Goal: Book appointment/travel/reservation

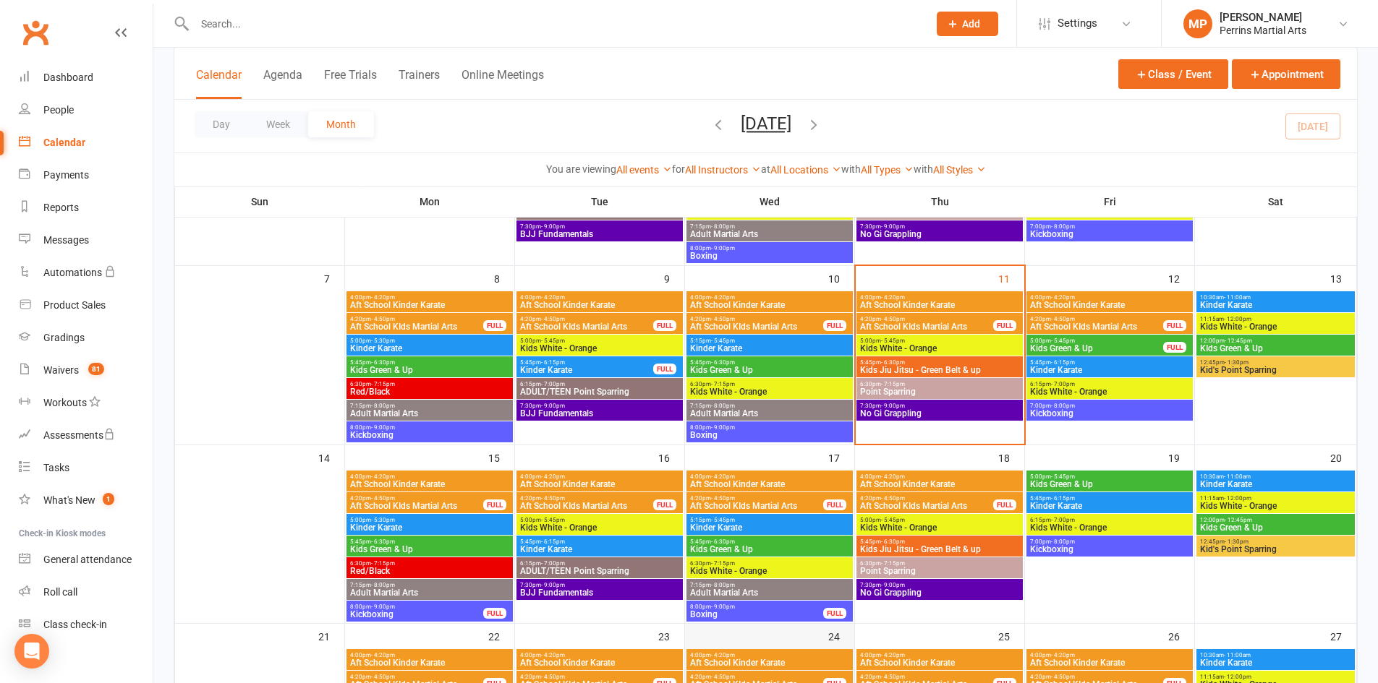
scroll to position [12, 0]
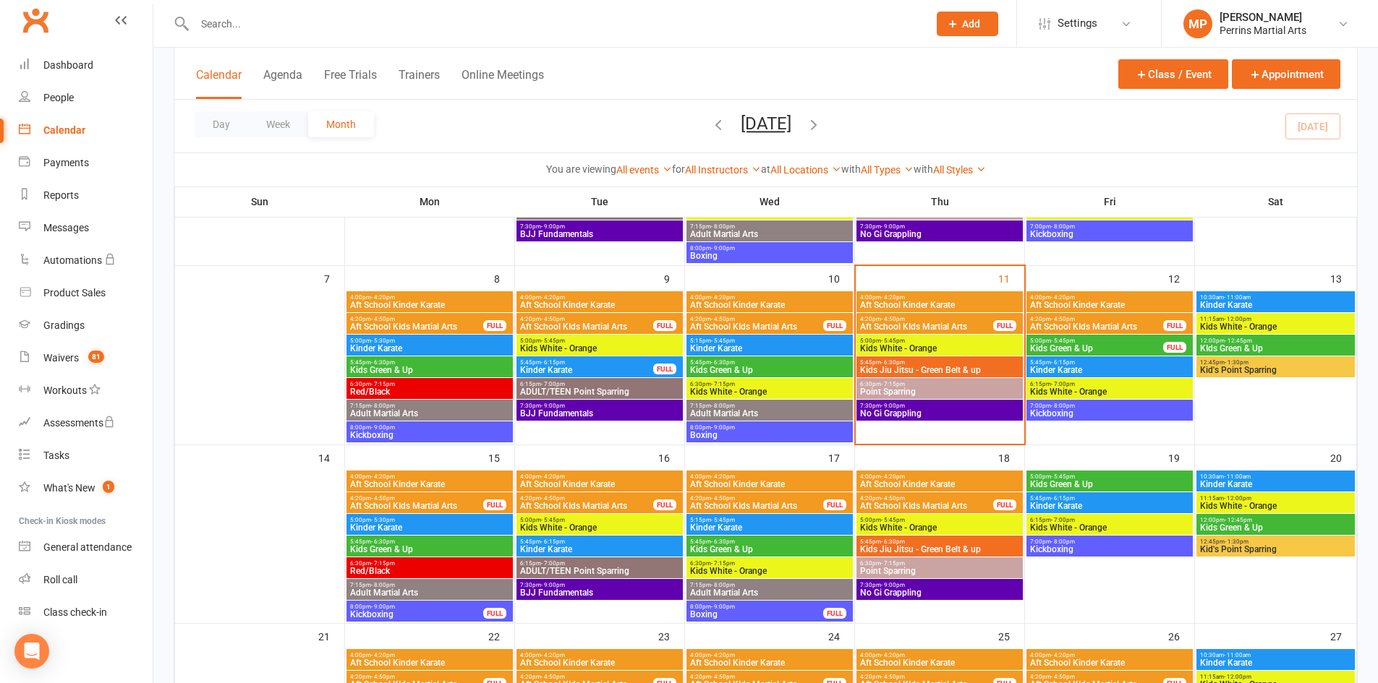
click at [945, 393] on span "Point Sparring" at bounding box center [939, 392] width 161 height 9
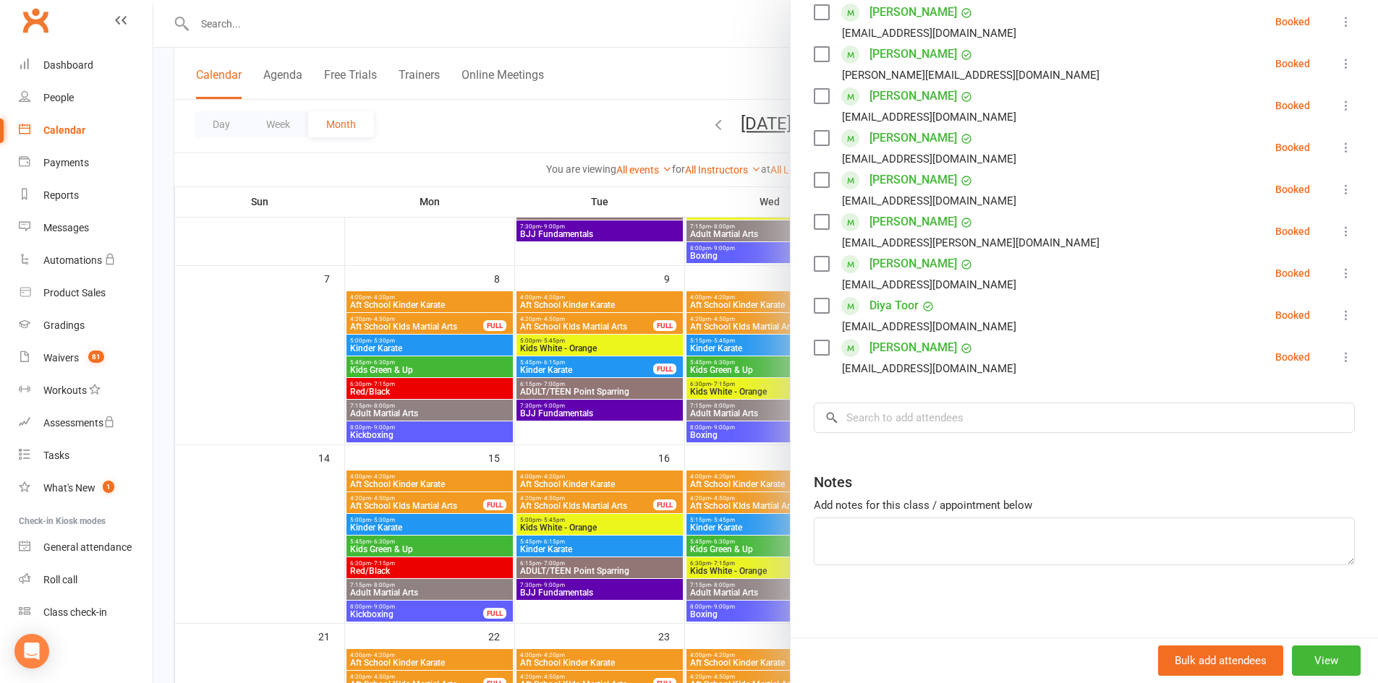
scroll to position [0, 0]
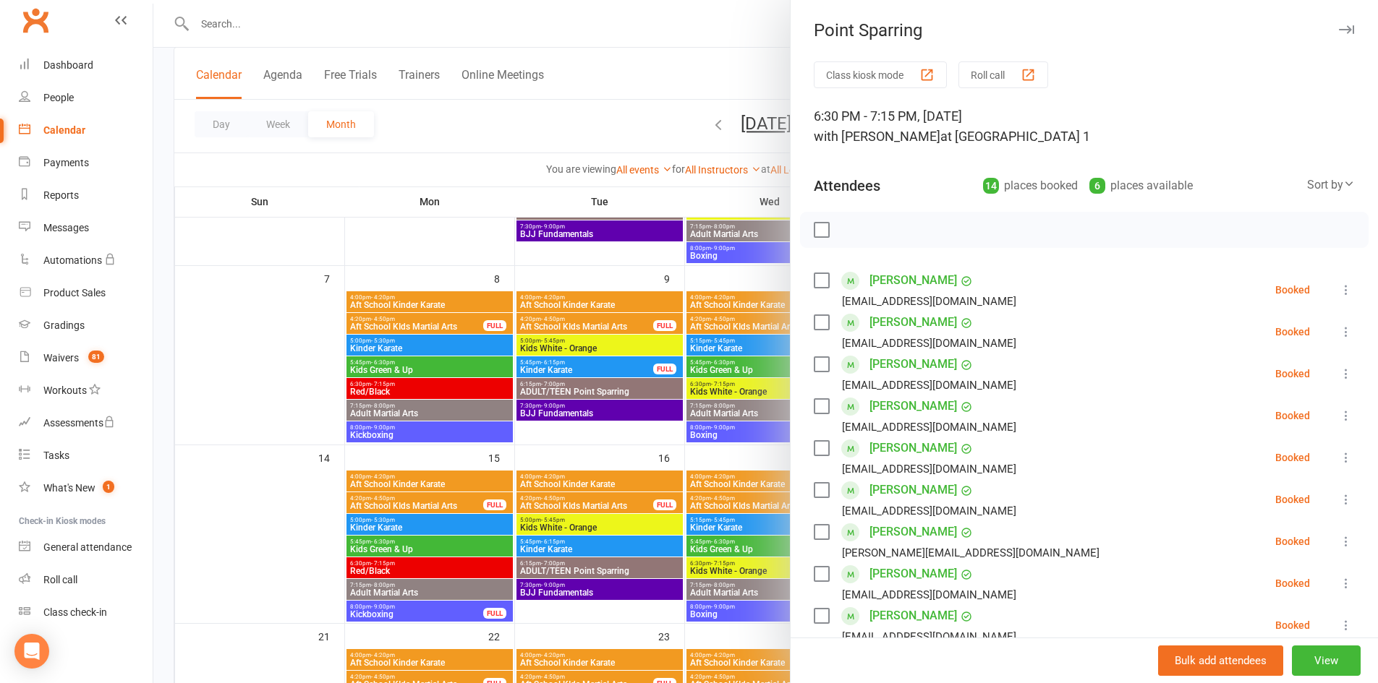
click at [1339, 29] on icon "button" at bounding box center [1346, 29] width 15 height 9
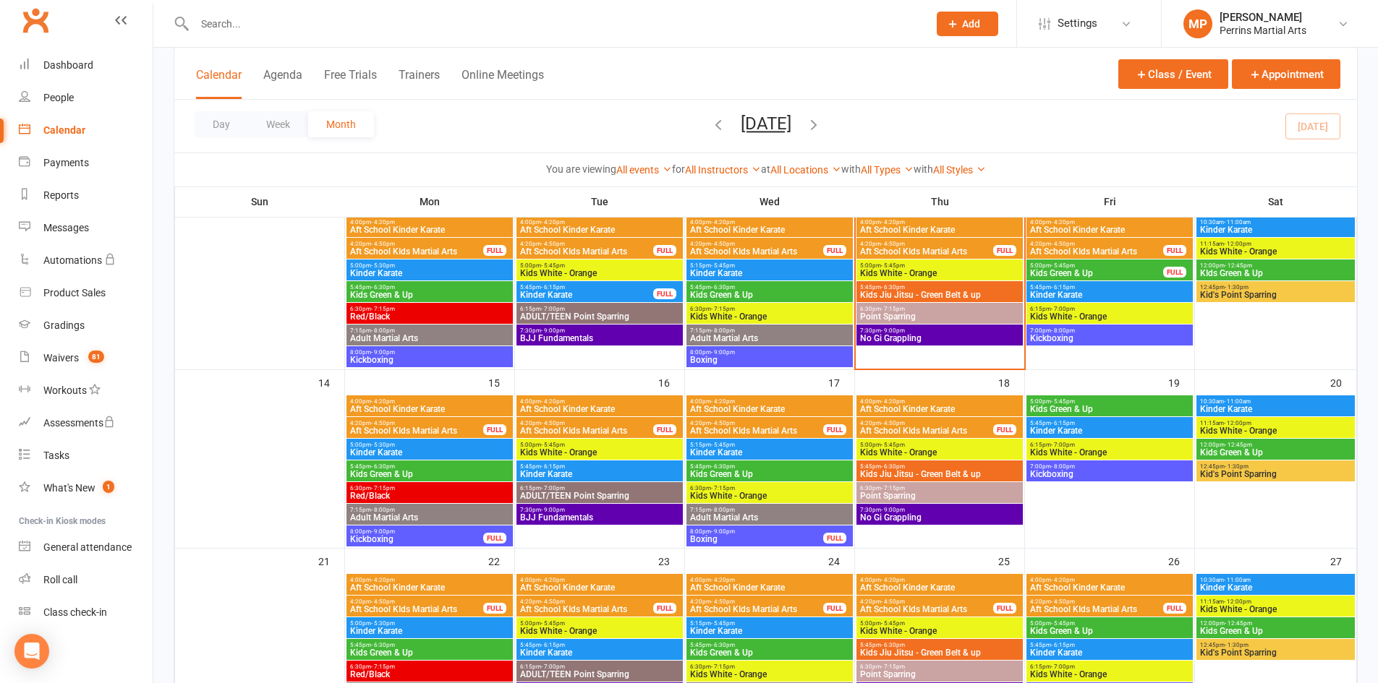
scroll to position [299, 0]
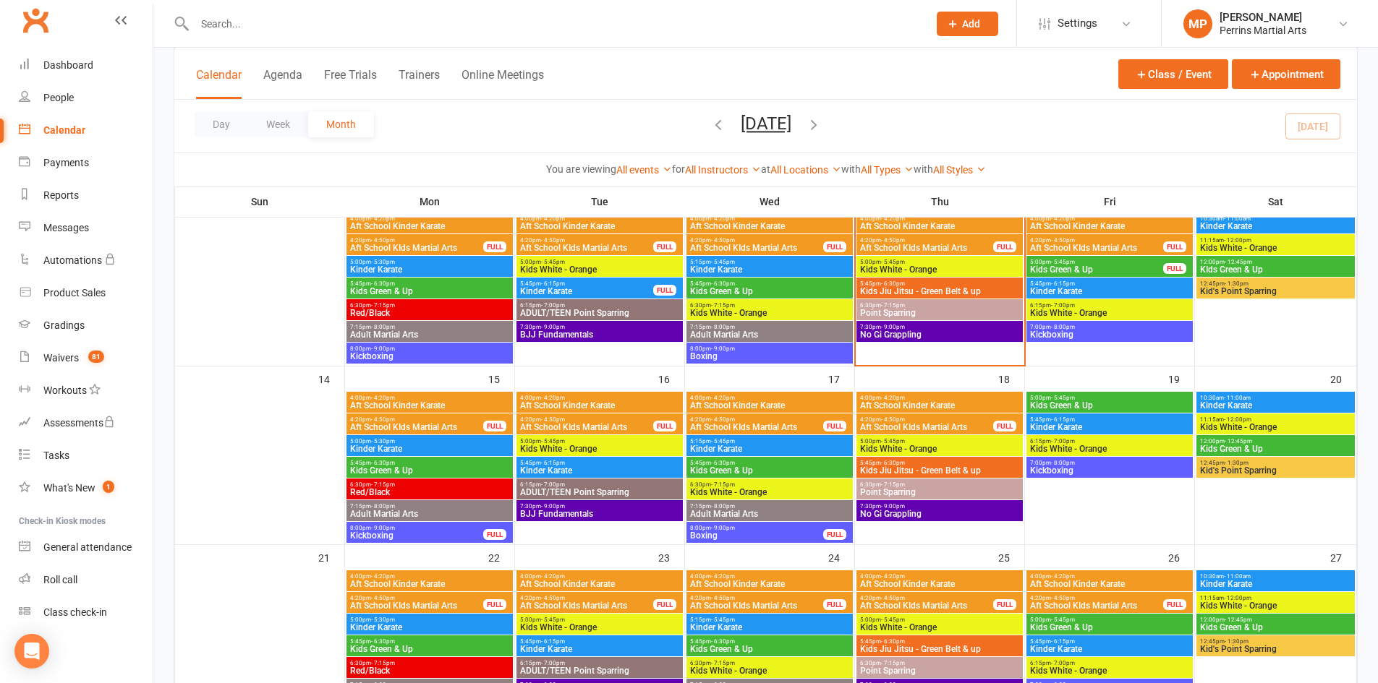
click at [948, 315] on span "Point Sparring" at bounding box center [939, 313] width 161 height 9
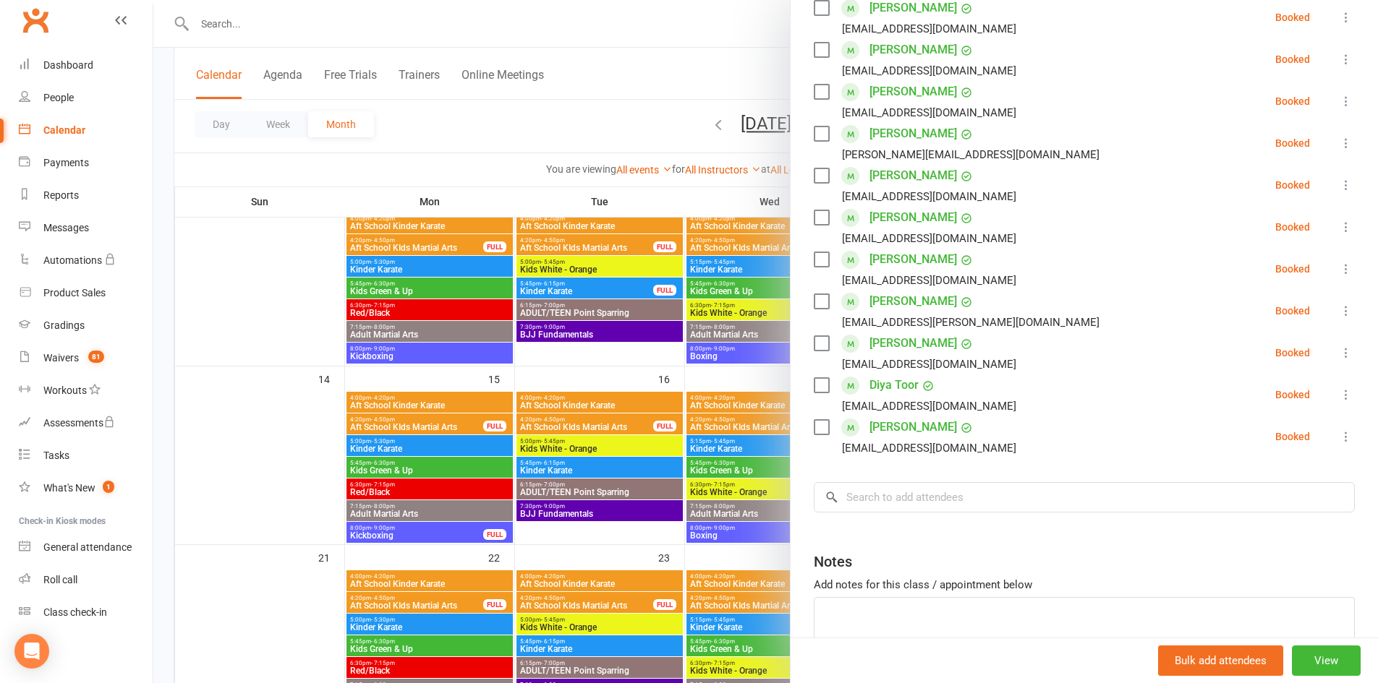
scroll to position [430, 0]
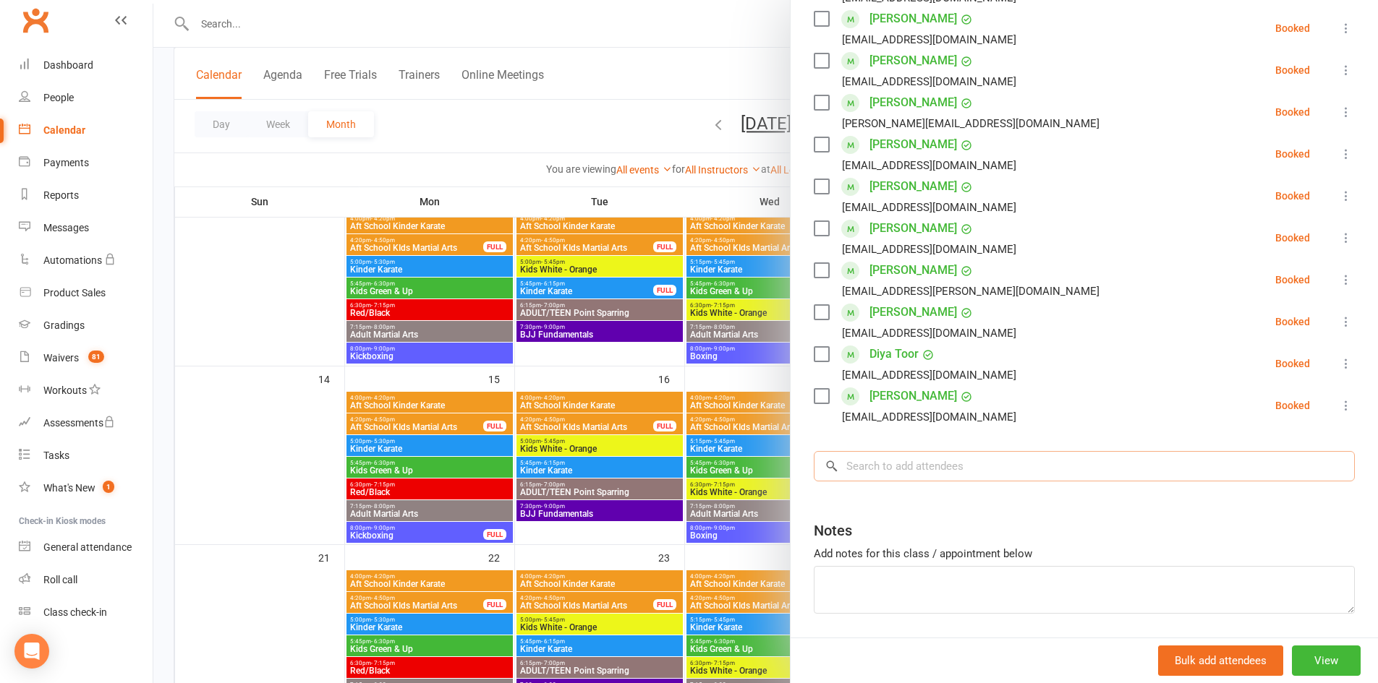
click at [1005, 482] on input "search" at bounding box center [1084, 466] width 541 height 30
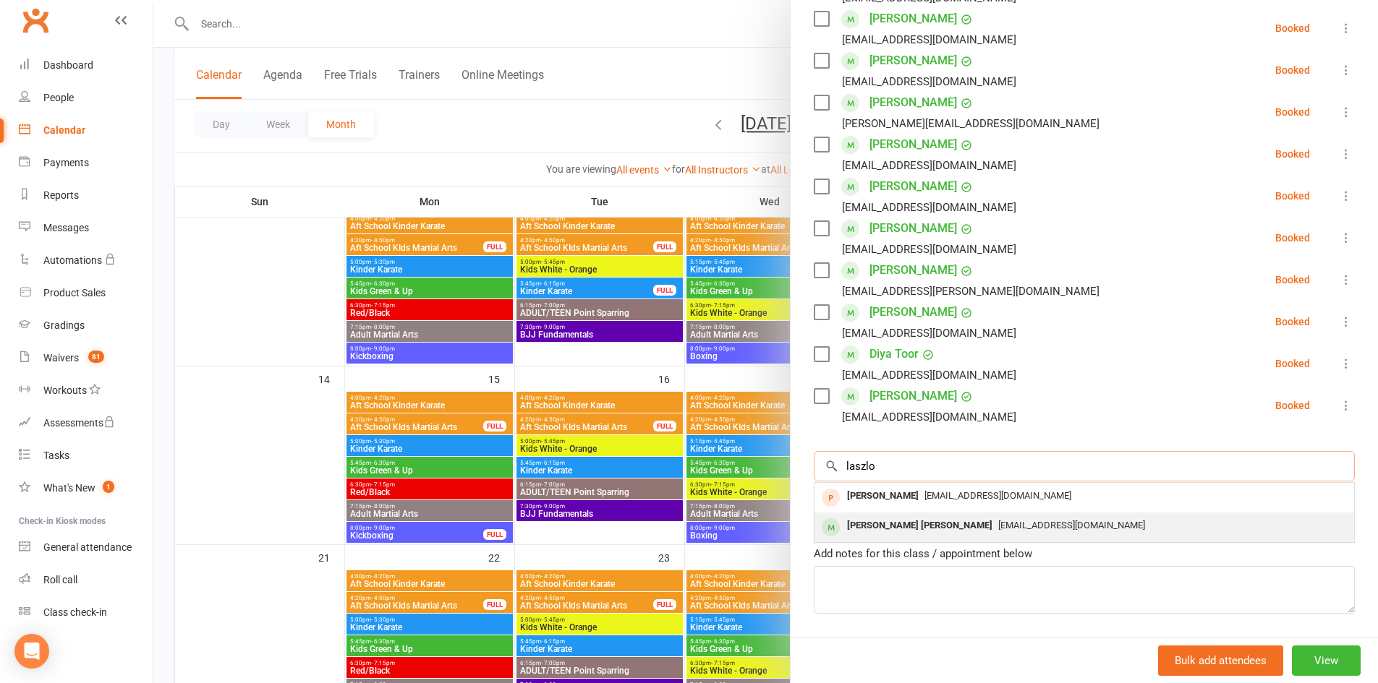
type input "laszlo"
click at [998, 531] on span "[EMAIL_ADDRESS][DOMAIN_NAME]" at bounding box center [1071, 525] width 147 height 11
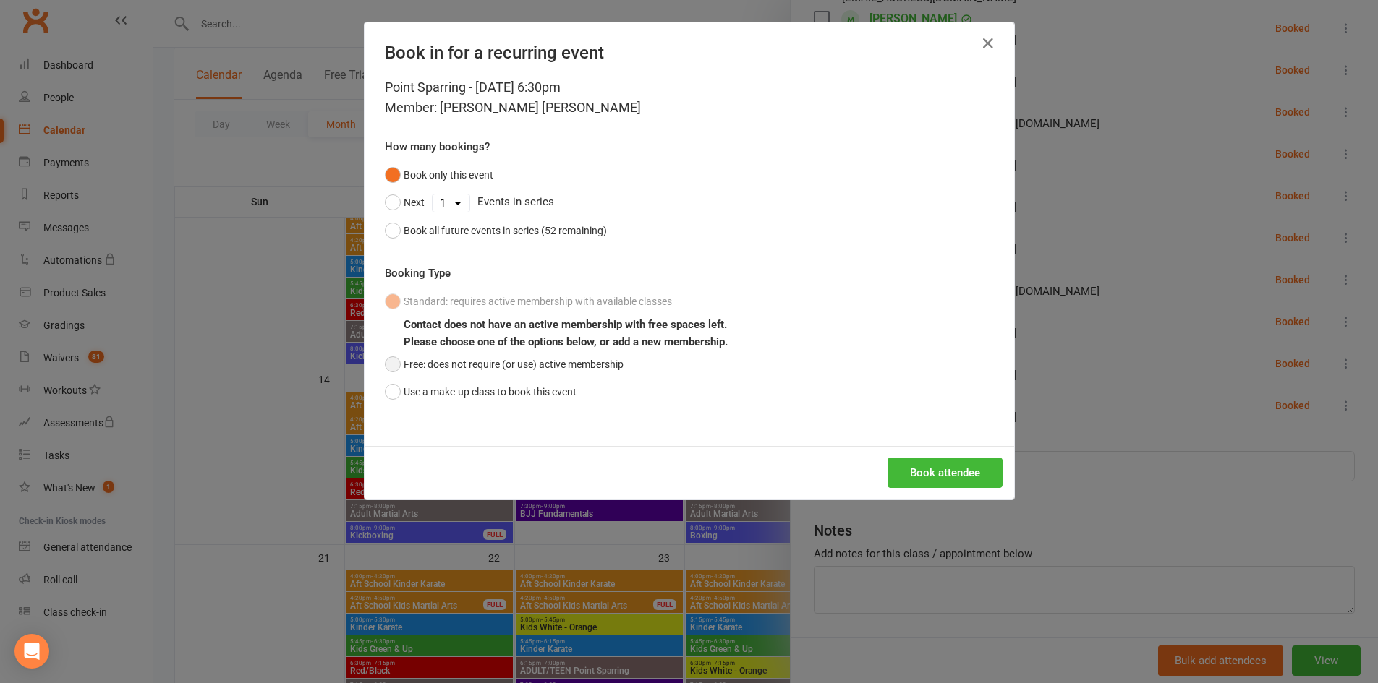
click at [385, 363] on button "Free: does not require (or use) active membership" at bounding box center [504, 364] width 239 height 27
click at [953, 466] on button "Book attendee" at bounding box center [944, 473] width 115 height 30
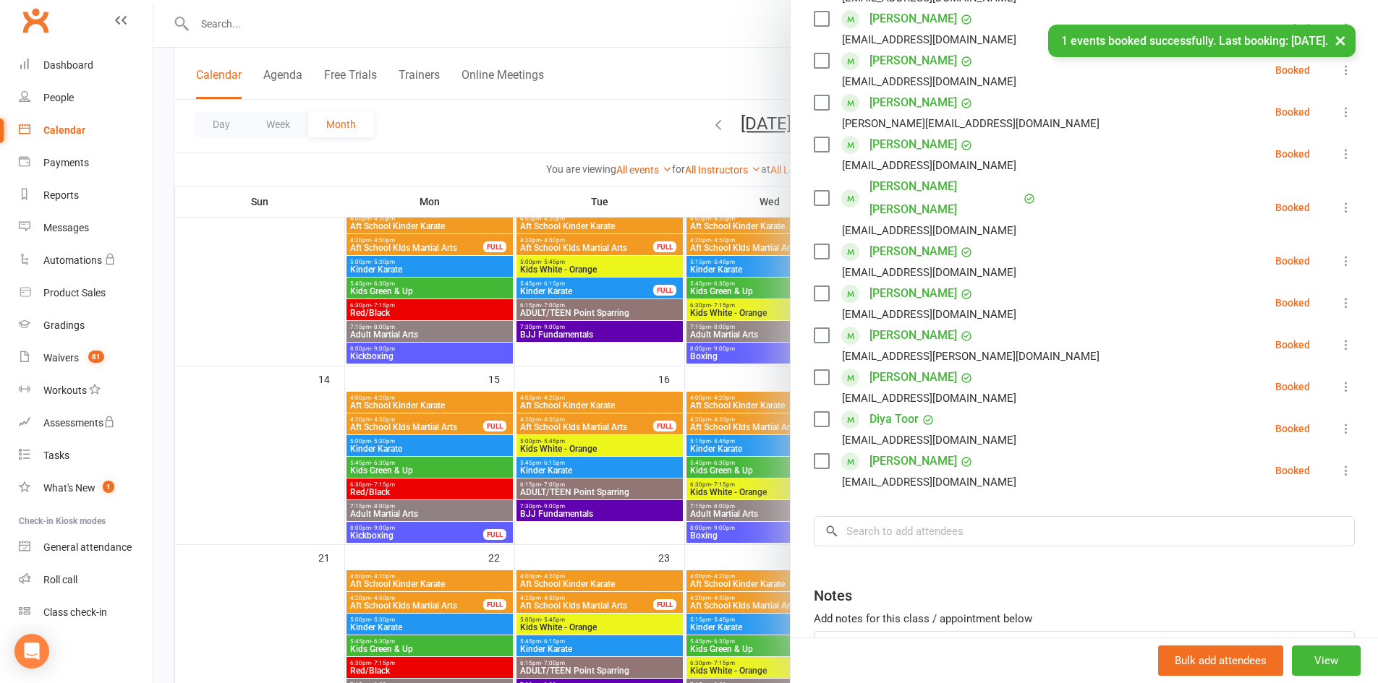
click at [1350, 40] on button "×" at bounding box center [1340, 40] width 26 height 31
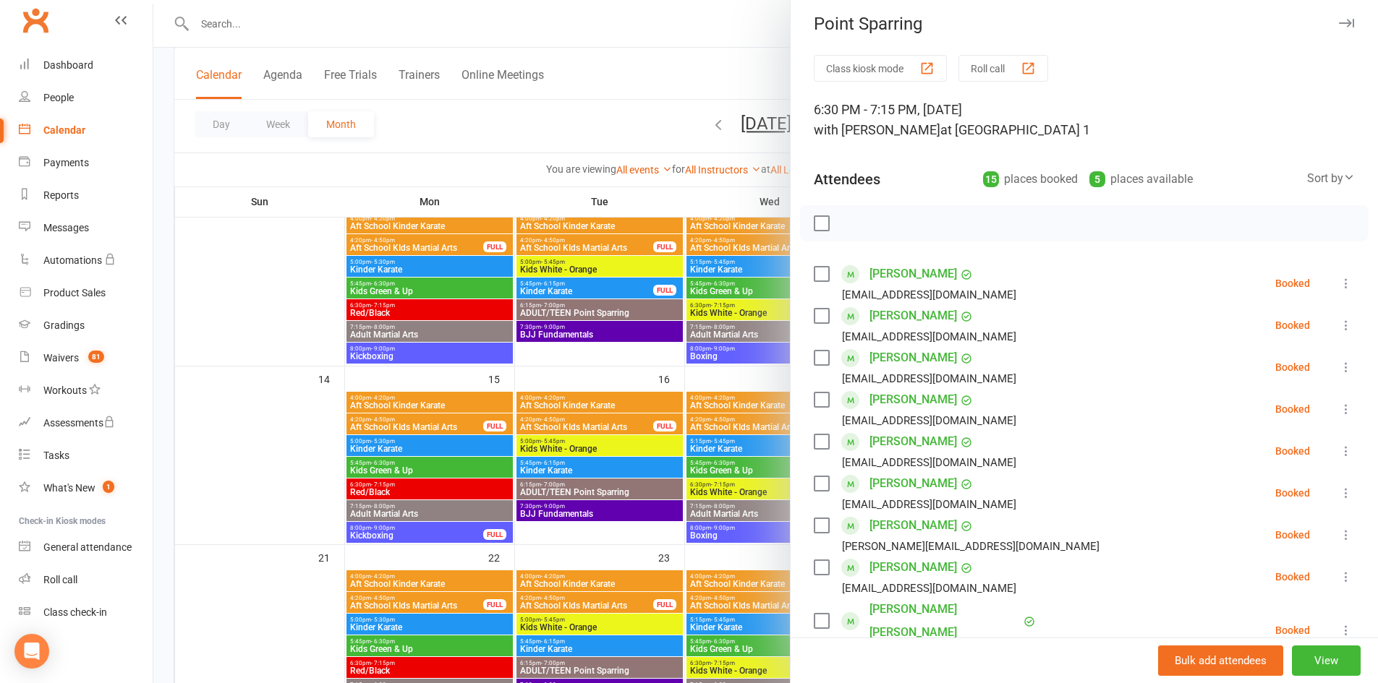
scroll to position [0, 0]
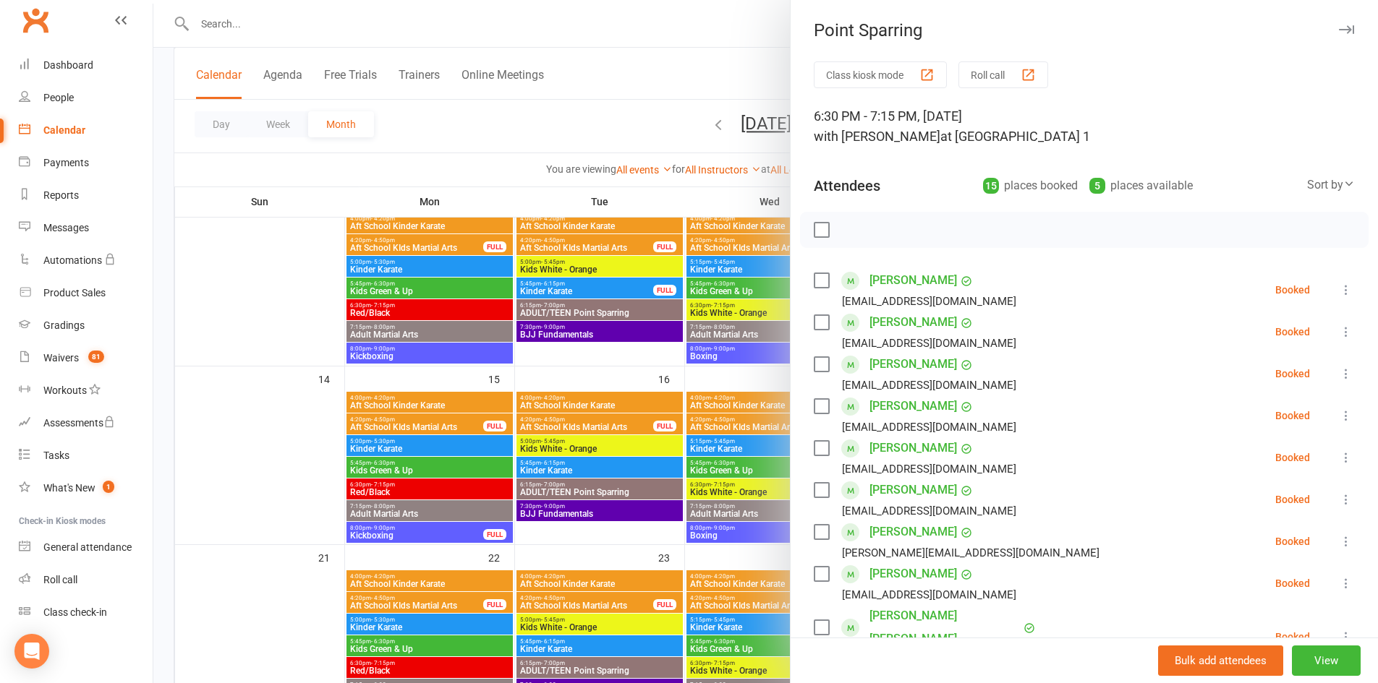
click at [1339, 25] on icon "button" at bounding box center [1346, 29] width 15 height 9
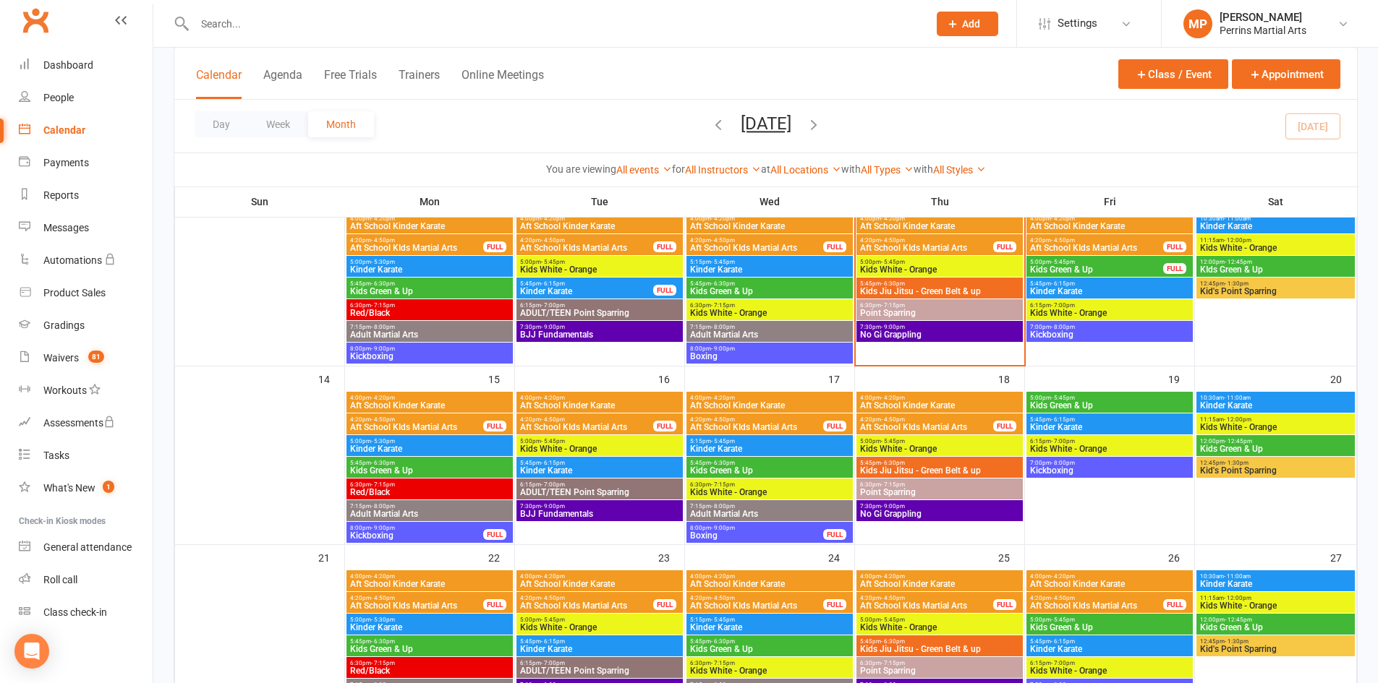
click at [963, 307] on span "6:30pm - 7:15pm" at bounding box center [939, 305] width 161 height 7
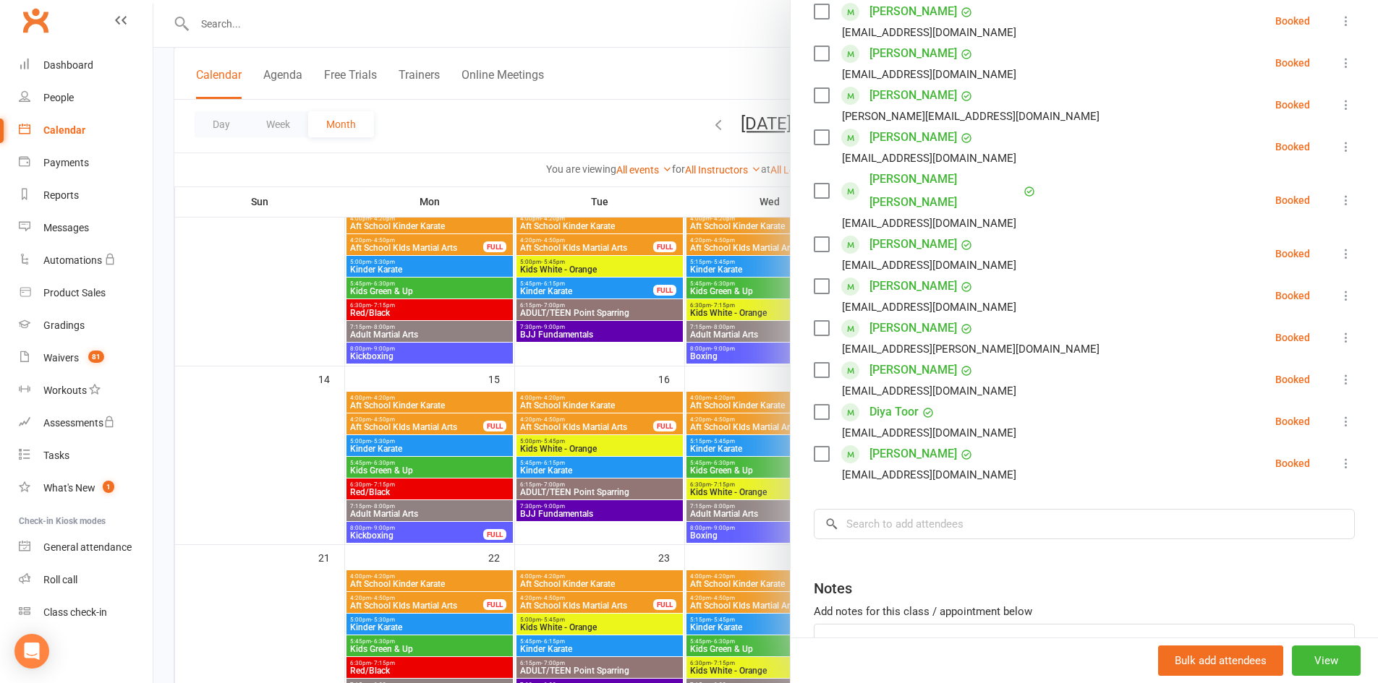
scroll to position [440, 0]
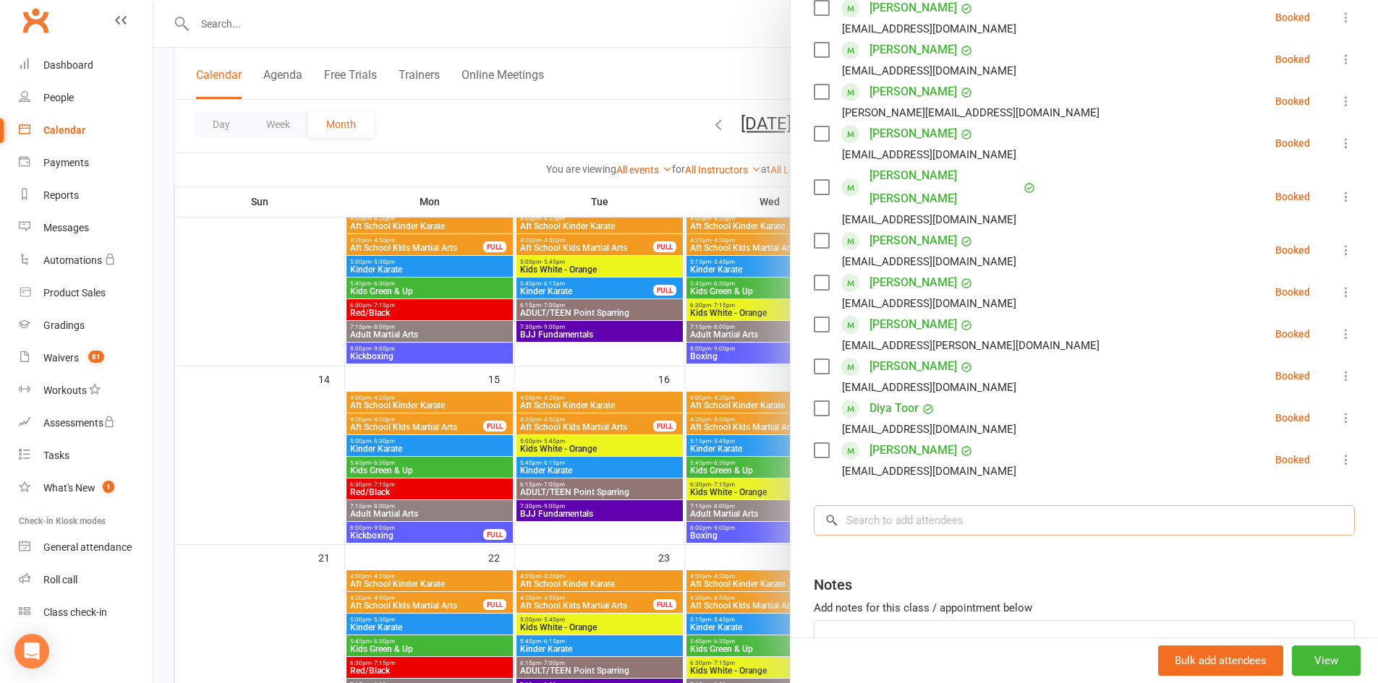
click at [877, 519] on input "search" at bounding box center [1084, 521] width 541 height 30
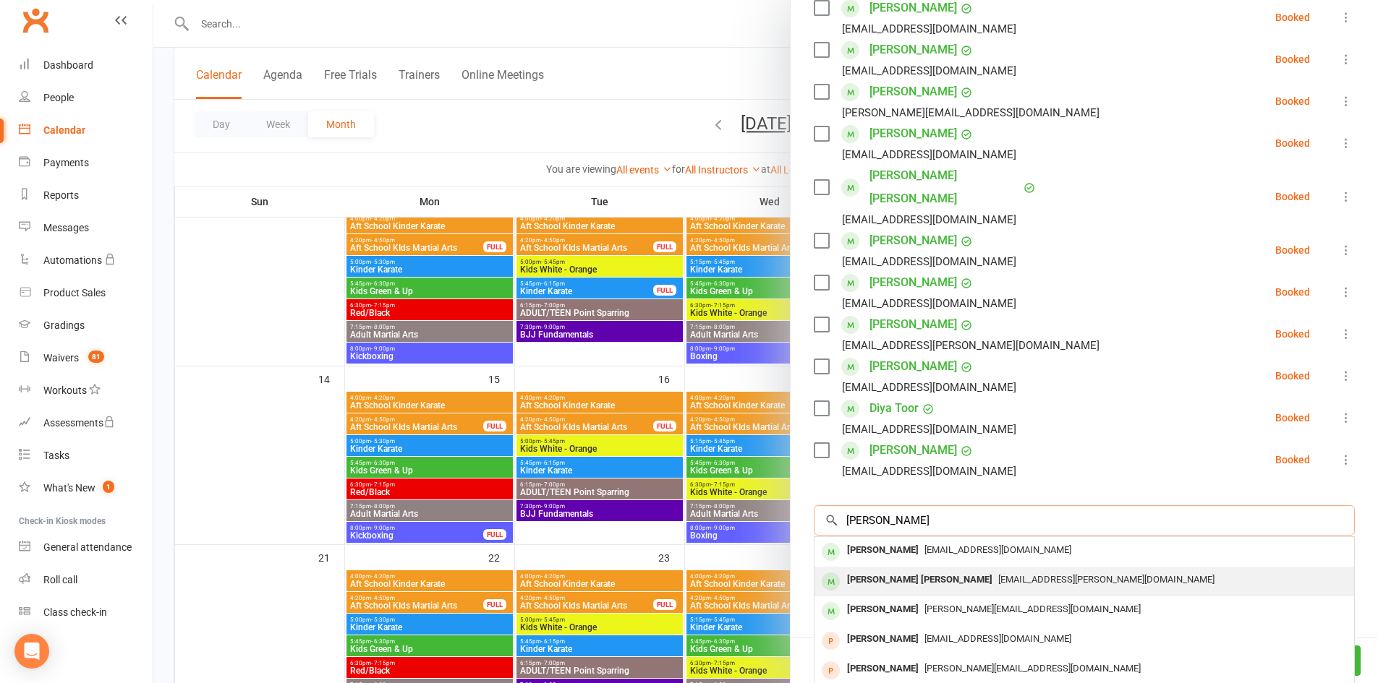
type input "[PERSON_NAME]"
click at [998, 579] on span "[EMAIL_ADDRESS][PERSON_NAME][DOMAIN_NAME]" at bounding box center [1106, 579] width 216 height 11
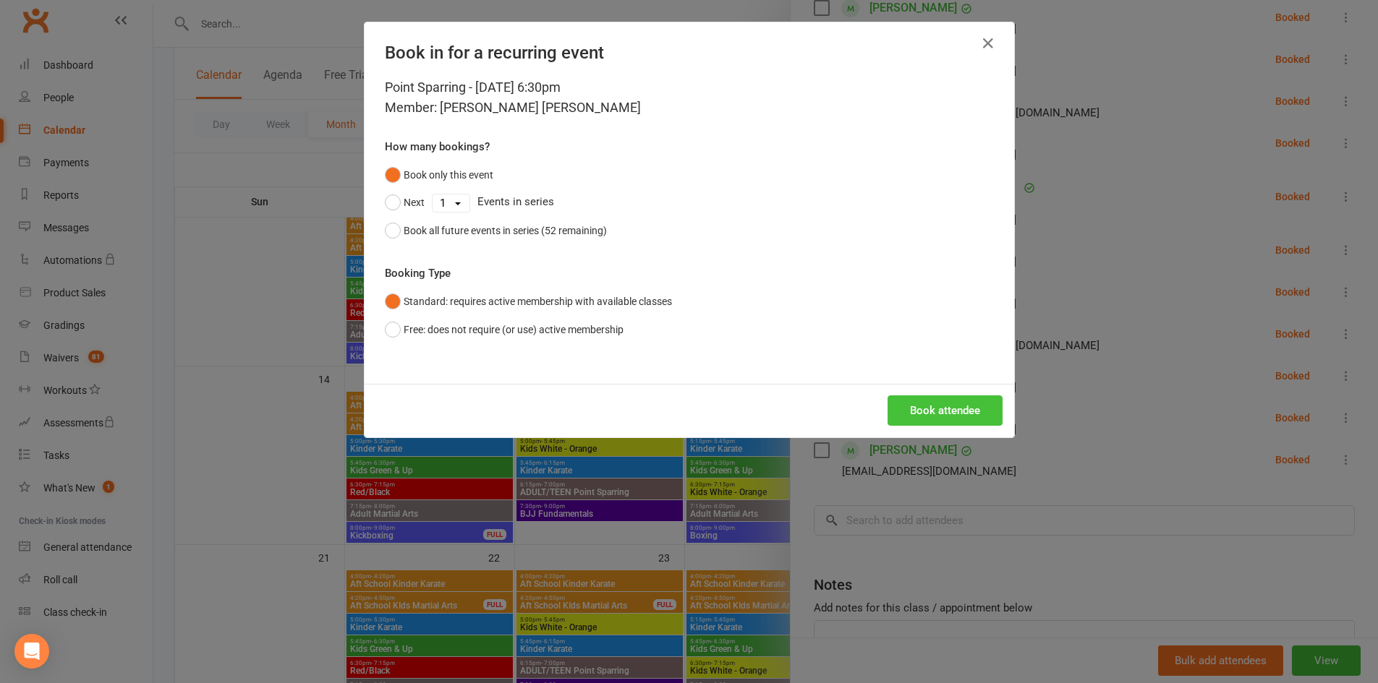
click at [924, 406] on button "Book attendee" at bounding box center [944, 411] width 115 height 30
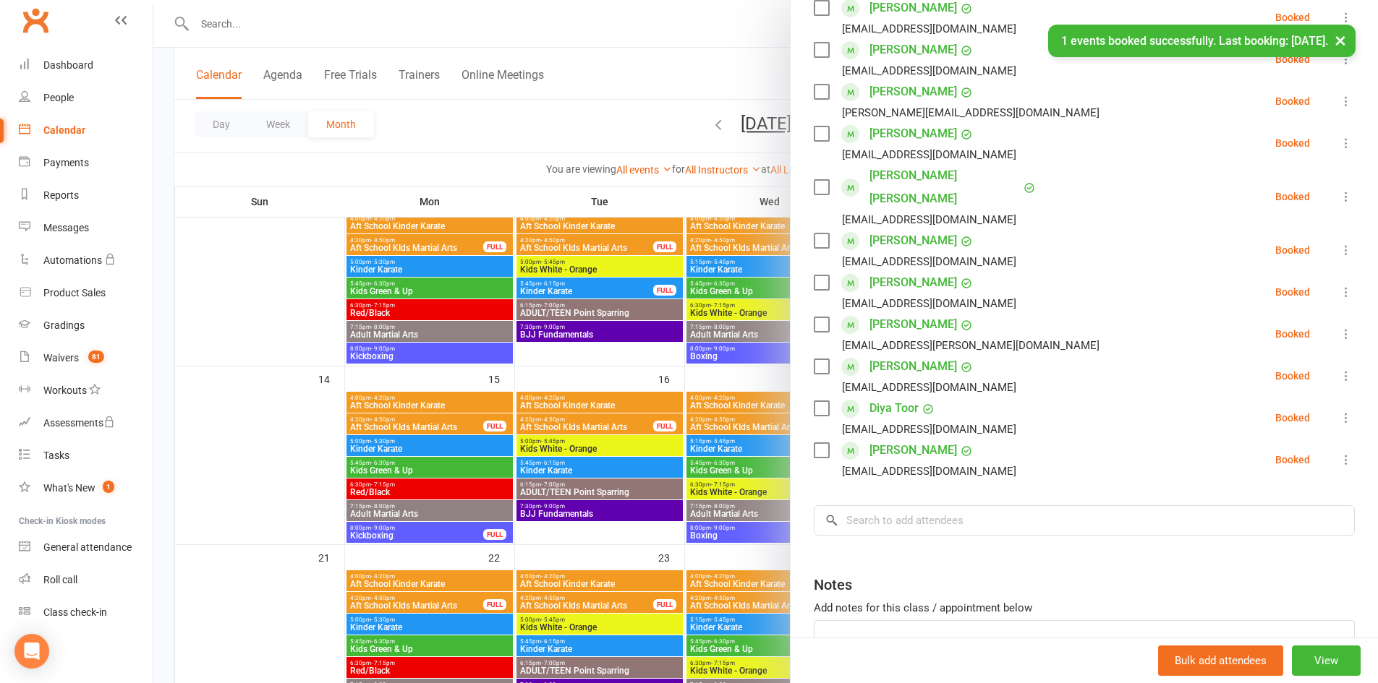
scroll to position [482, 0]
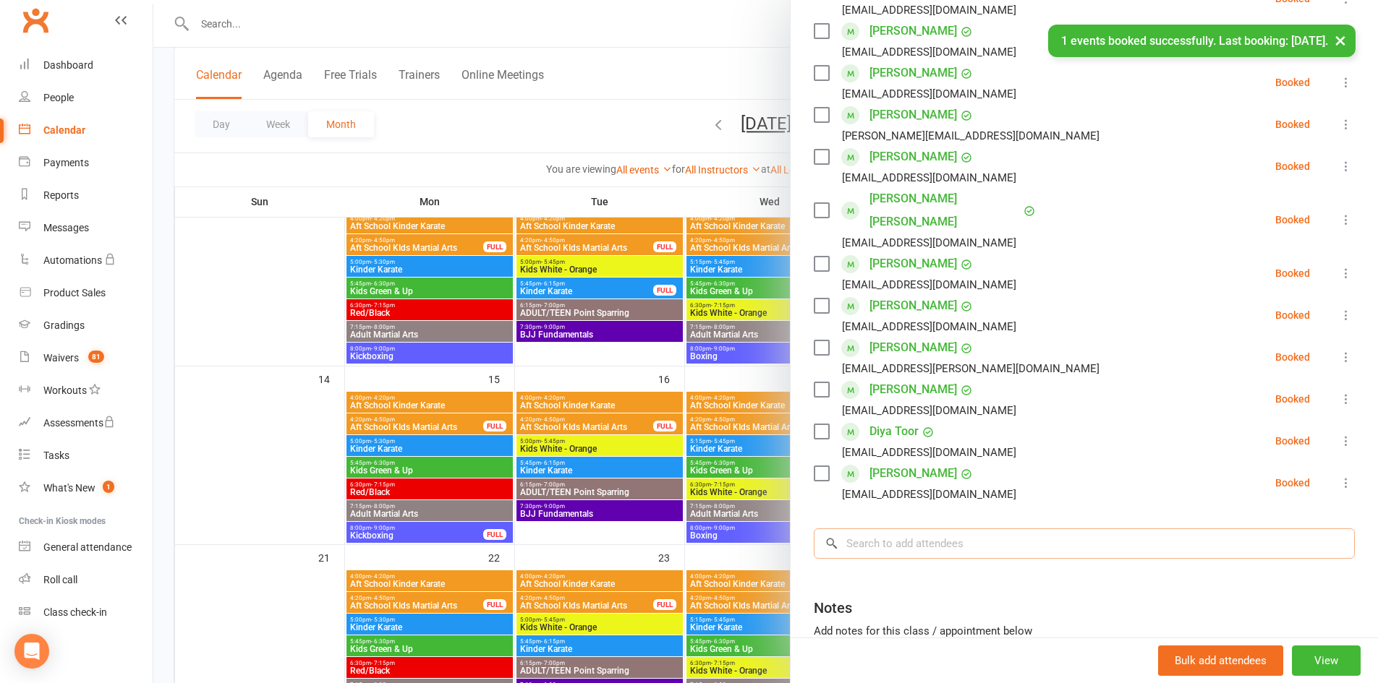
click at [872, 529] on input "search" at bounding box center [1084, 544] width 541 height 30
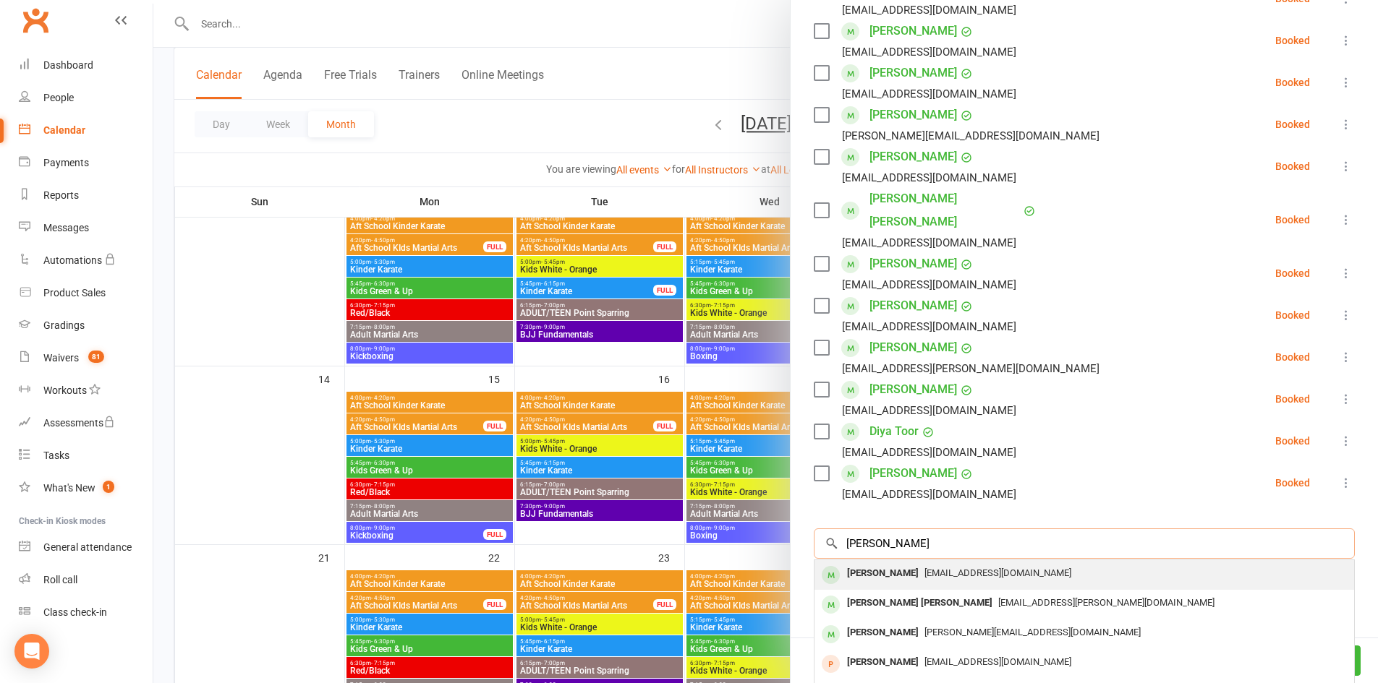
type input "[PERSON_NAME]"
click at [872, 563] on div "[PERSON_NAME]" at bounding box center [882, 573] width 83 height 21
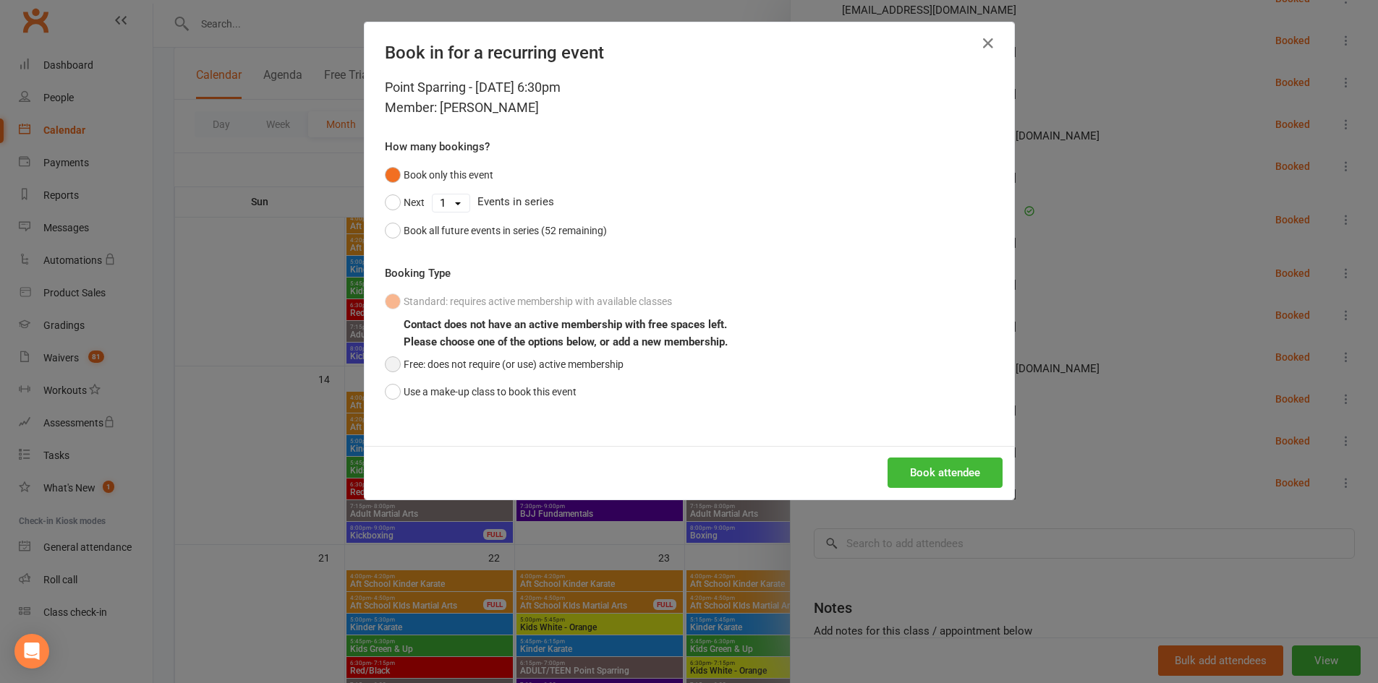
click at [389, 366] on button "Free: does not require (or use) active membership" at bounding box center [504, 364] width 239 height 27
click at [928, 472] on button "Book attendee" at bounding box center [944, 473] width 115 height 30
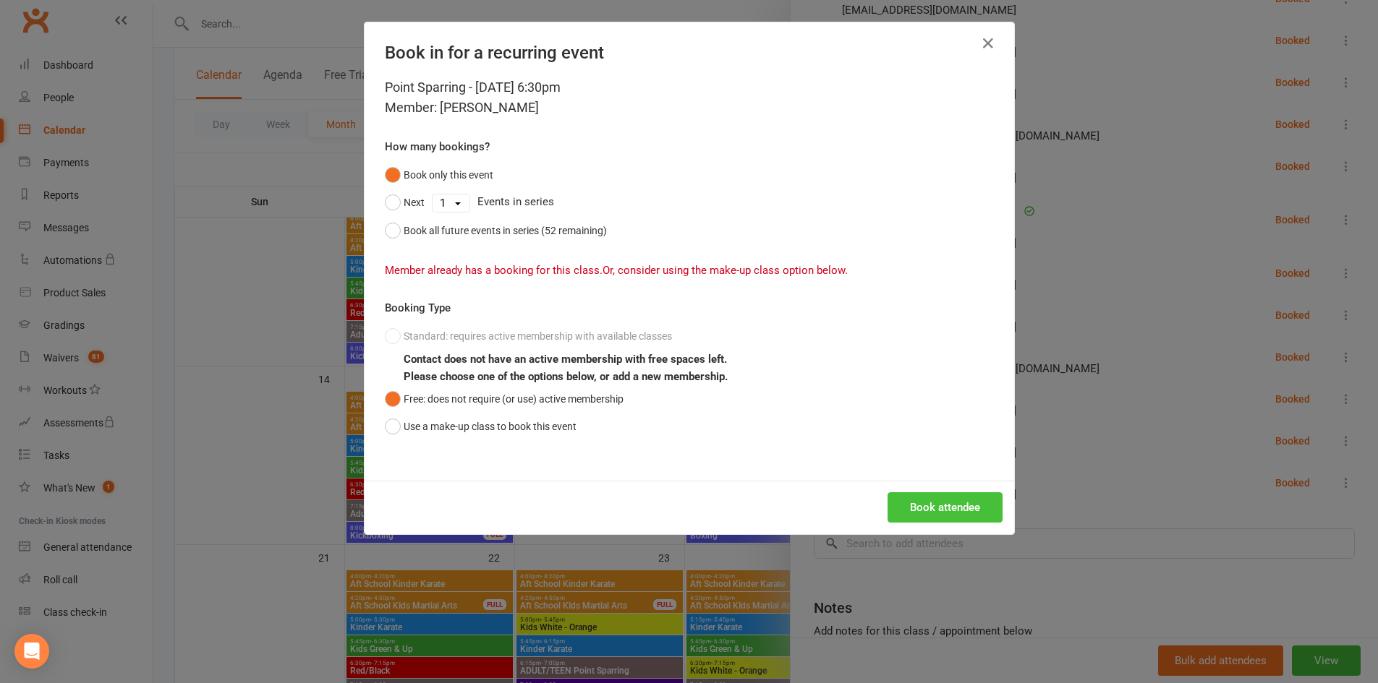
click at [925, 506] on button "Book attendee" at bounding box center [944, 508] width 115 height 30
click at [979, 45] on icon "button" at bounding box center [987, 43] width 17 height 17
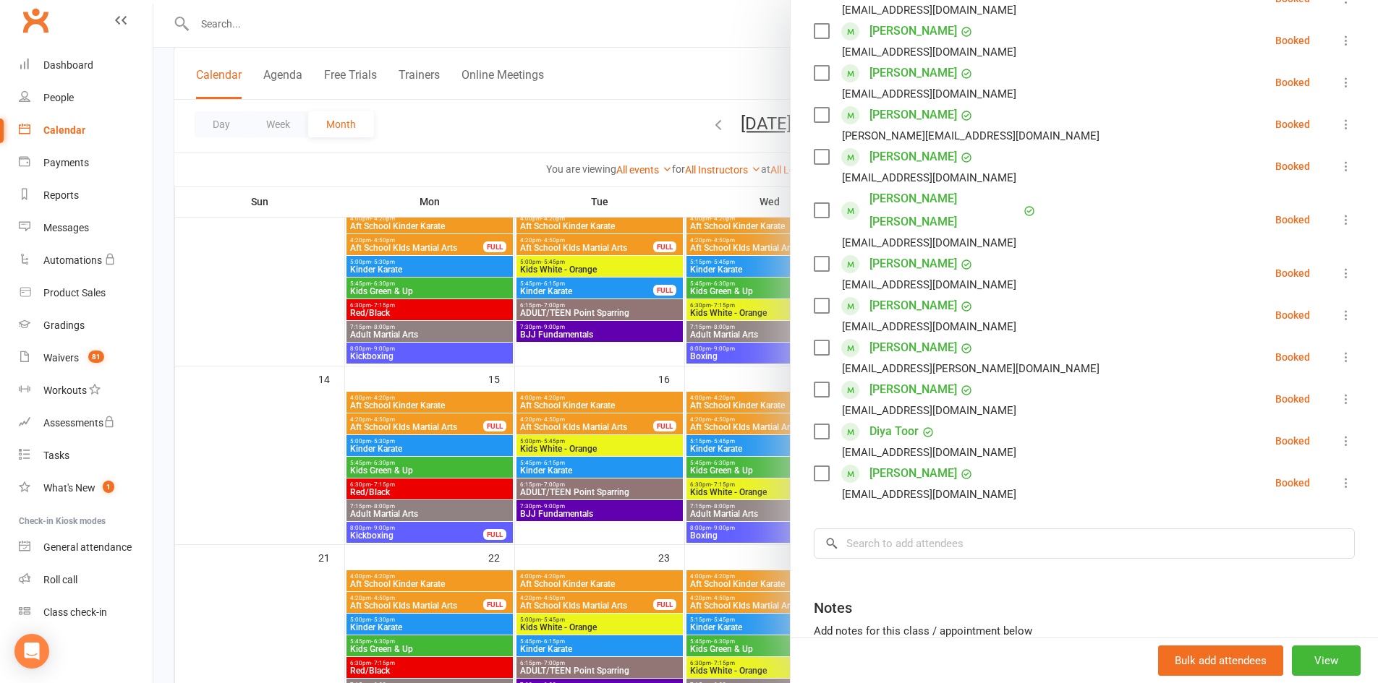
scroll to position [0, 0]
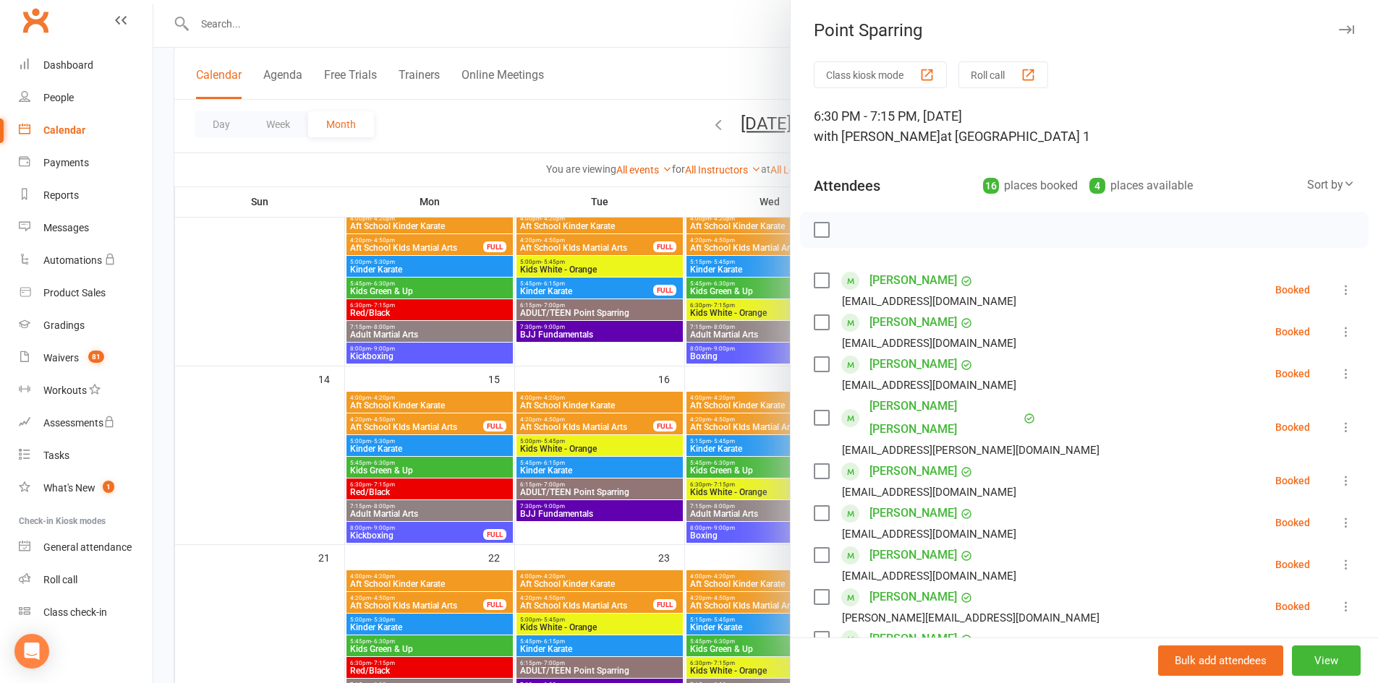
click at [1339, 26] on icon "button" at bounding box center [1346, 29] width 15 height 9
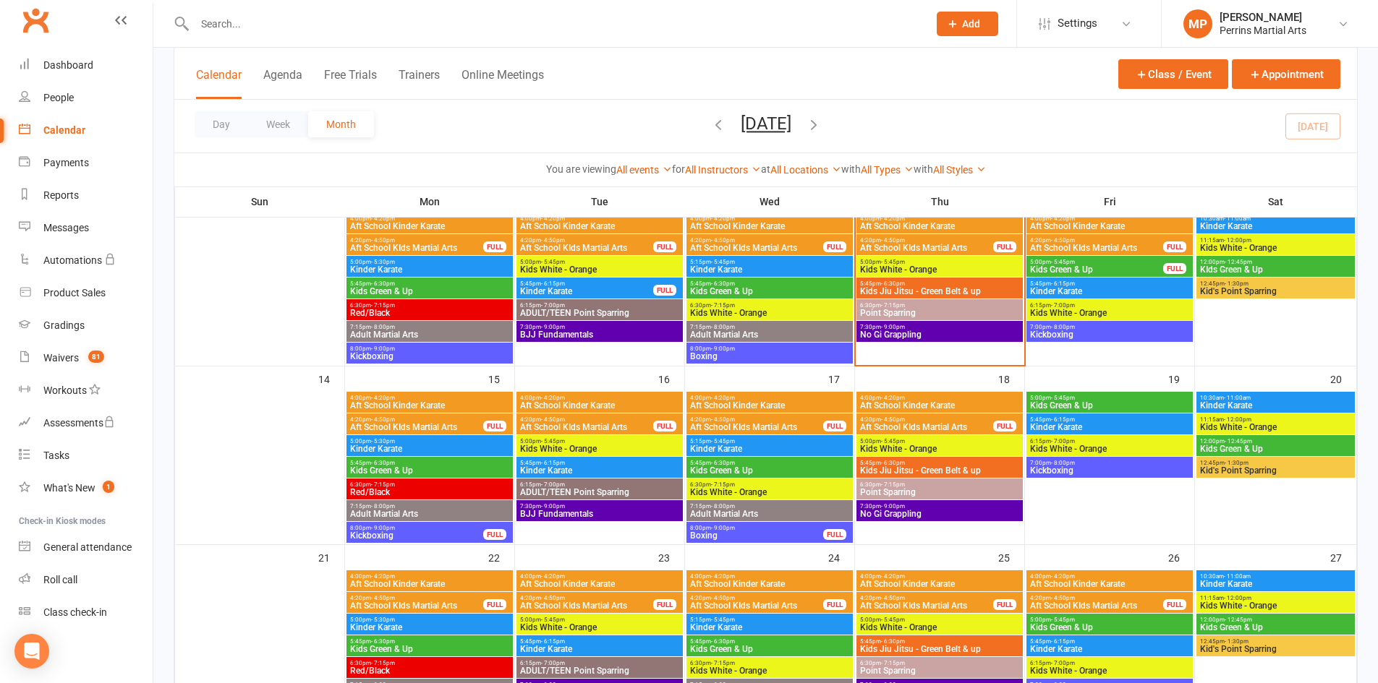
click at [987, 310] on span "Point Sparring" at bounding box center [939, 313] width 161 height 9
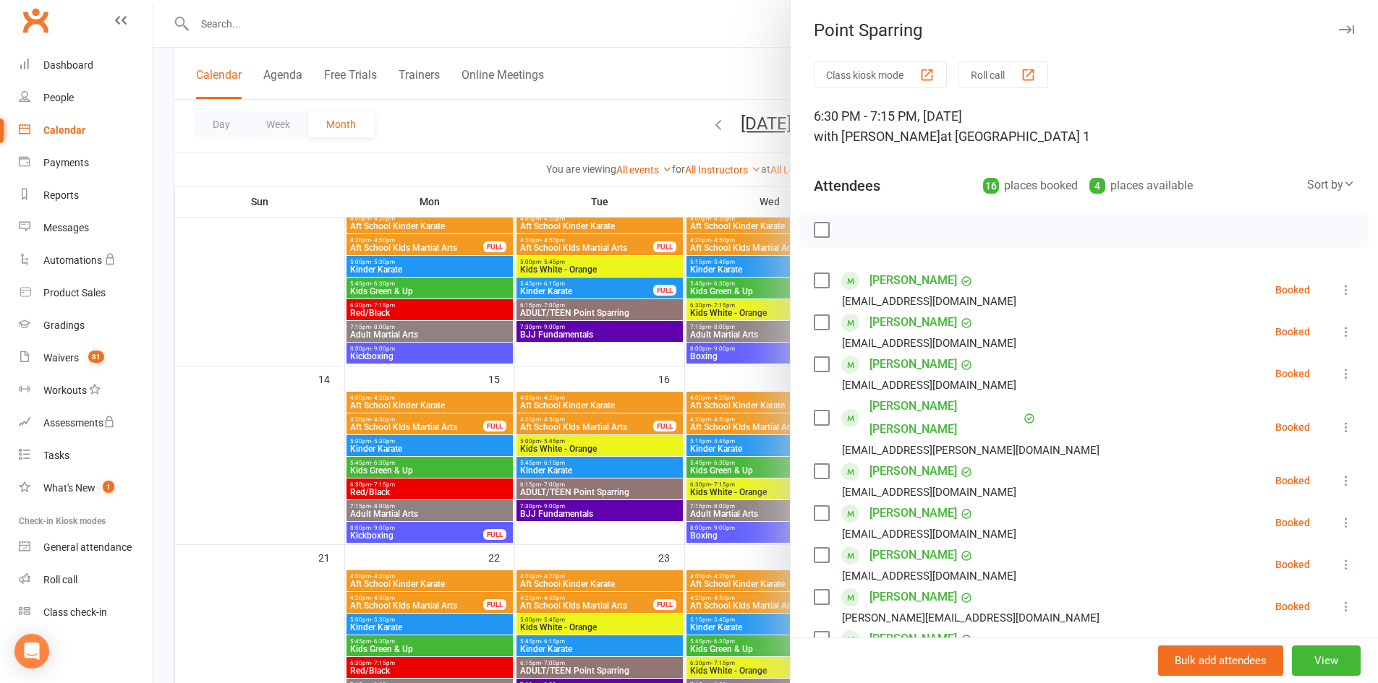
click at [1339, 27] on icon "button" at bounding box center [1346, 29] width 15 height 9
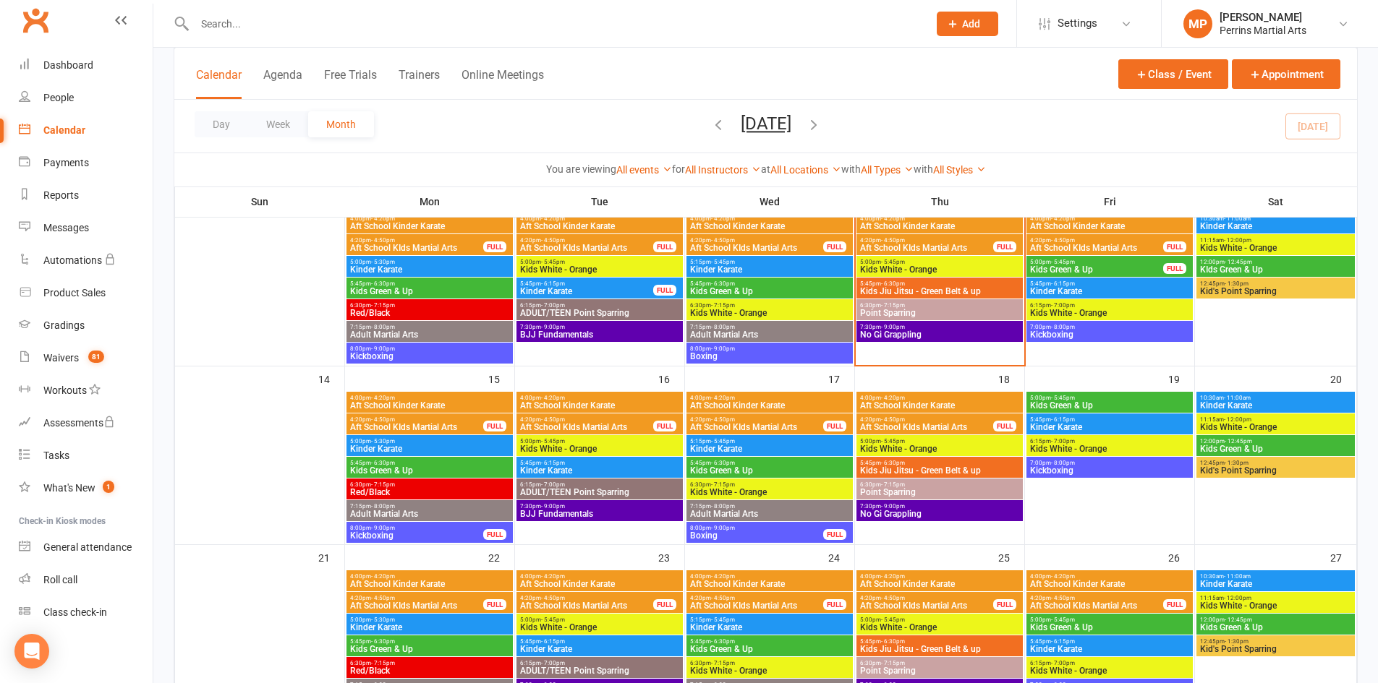
click at [913, 290] on span "Kids Jiu Jitsu - Green Belt & up" at bounding box center [939, 291] width 161 height 9
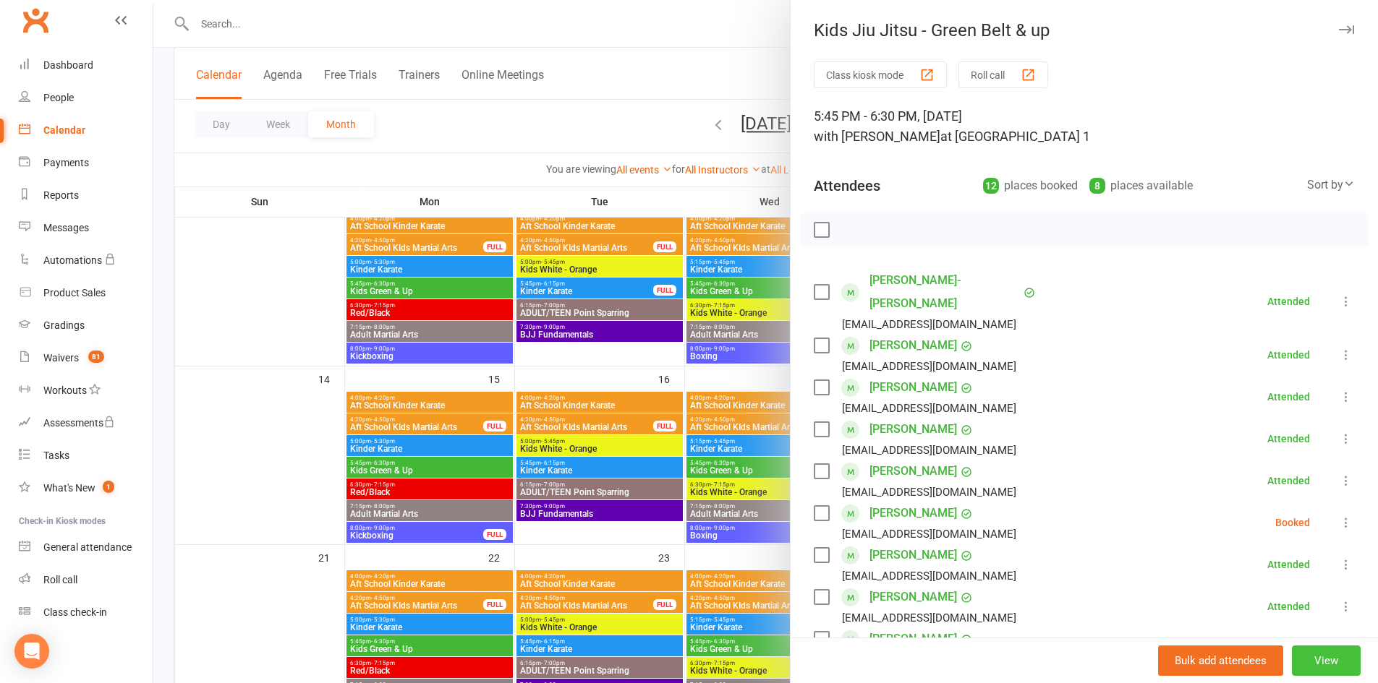
click at [1318, 659] on button "View" at bounding box center [1326, 661] width 69 height 30
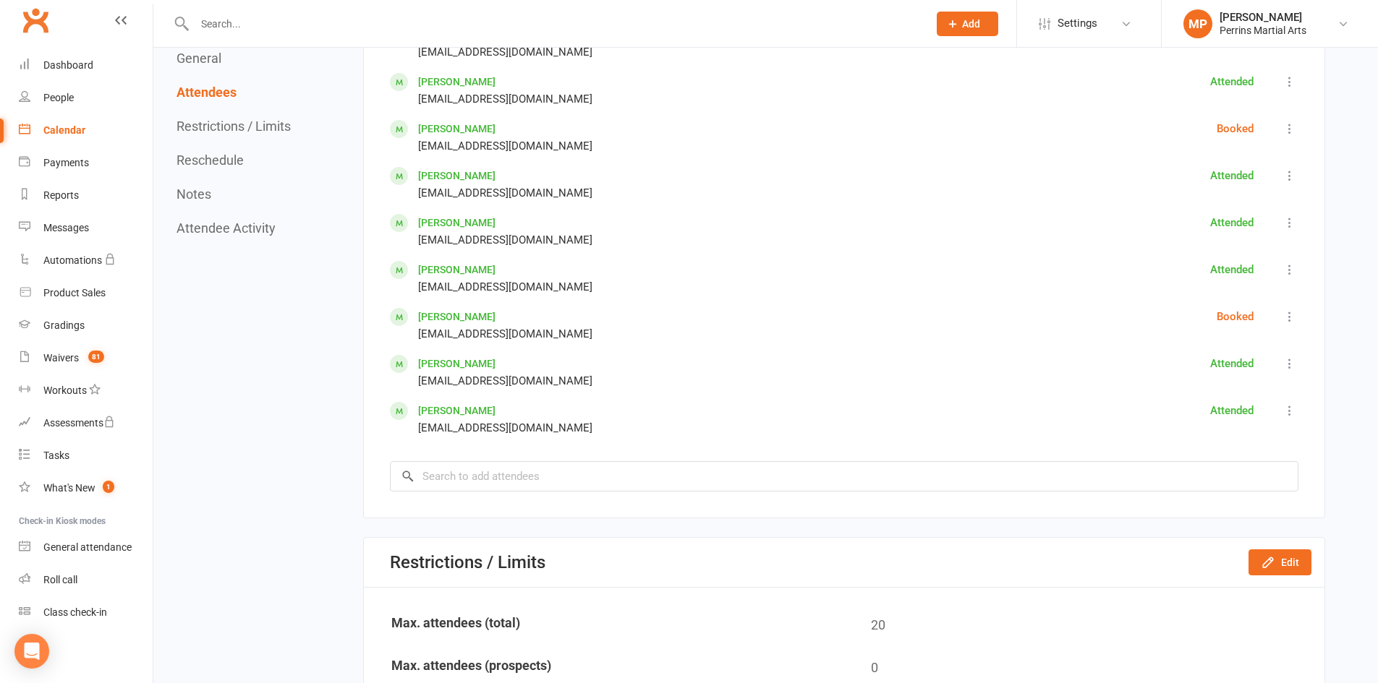
scroll to position [950, 0]
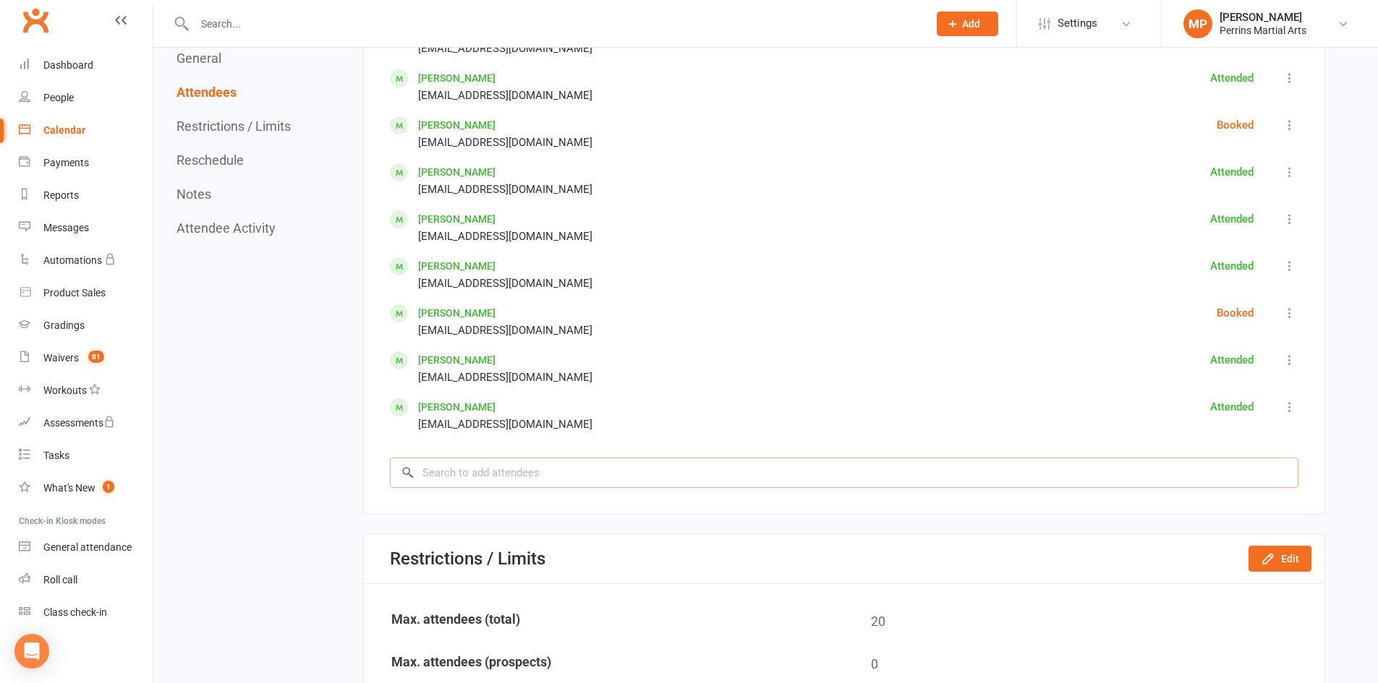
click at [495, 476] on input "search" at bounding box center [844, 473] width 908 height 30
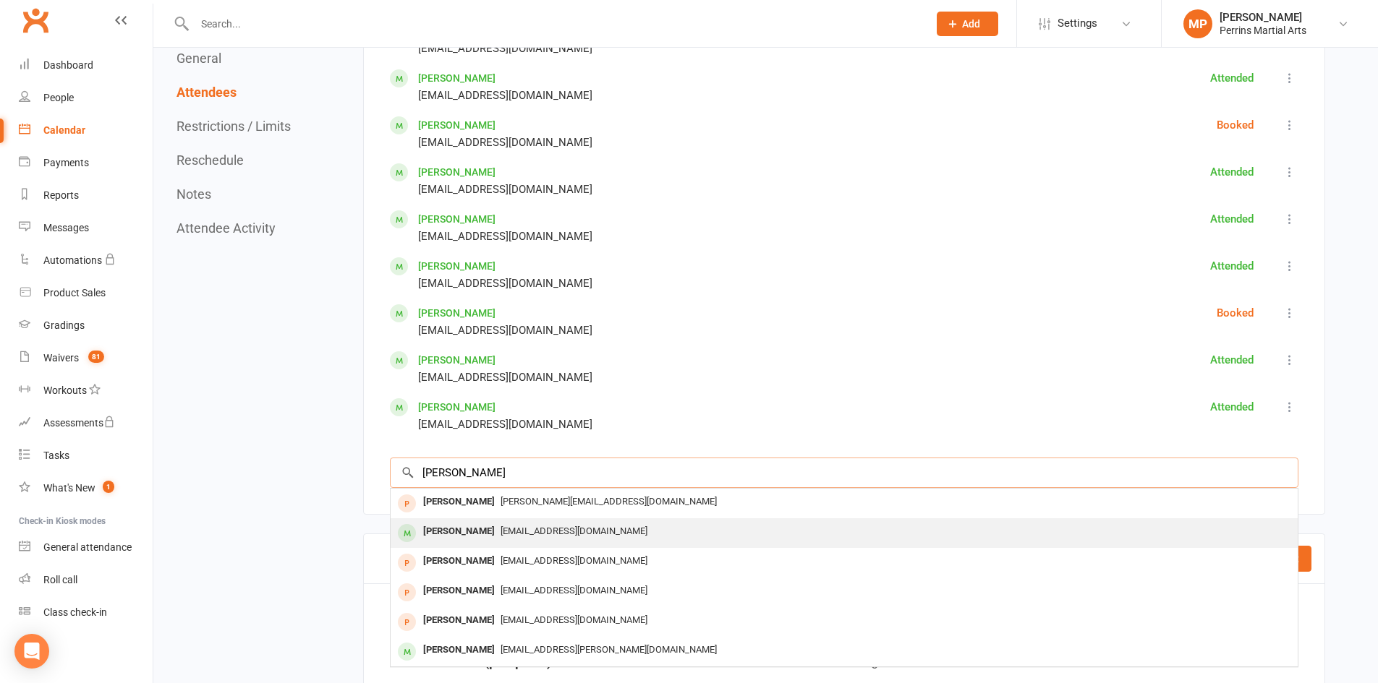
type input "[PERSON_NAME]"
click at [498, 527] on div "[PERSON_NAME]" at bounding box center [458, 531] width 83 height 21
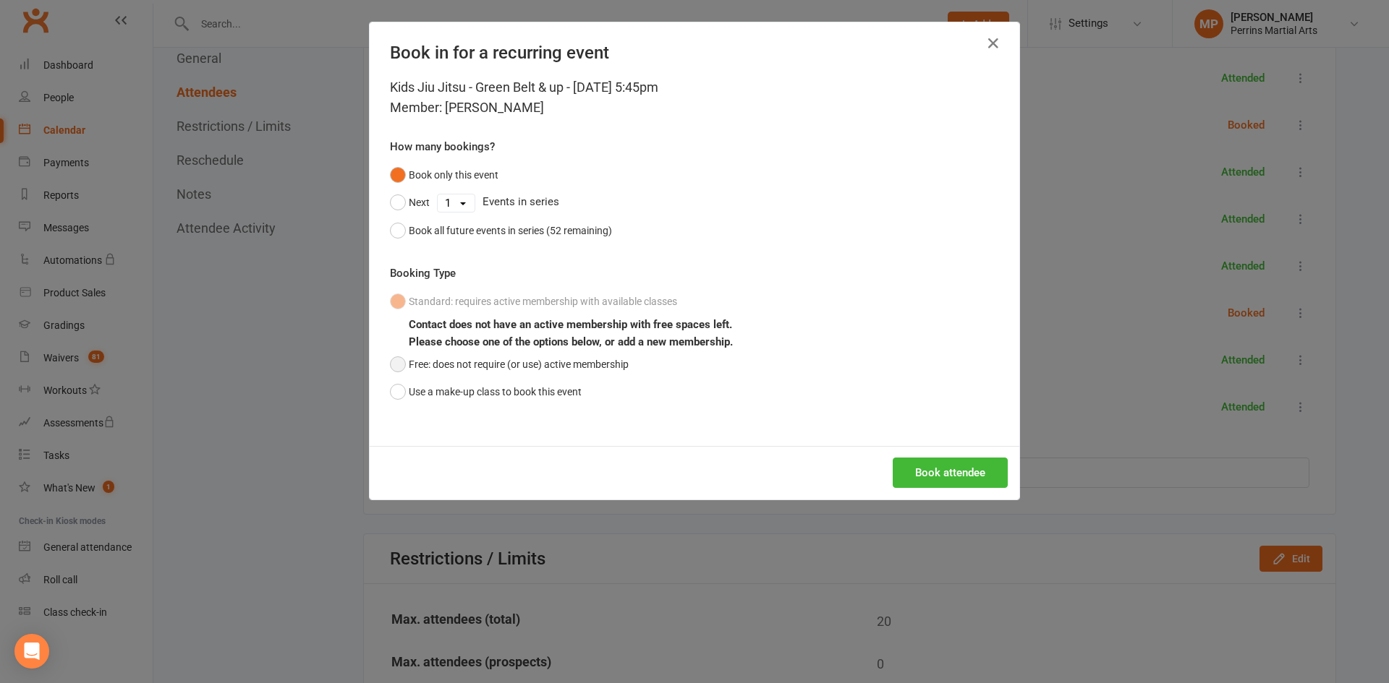
click at [401, 362] on button "Free: does not require (or use) active membership" at bounding box center [509, 364] width 239 height 27
click at [947, 473] on button "Book attendee" at bounding box center [949, 473] width 115 height 30
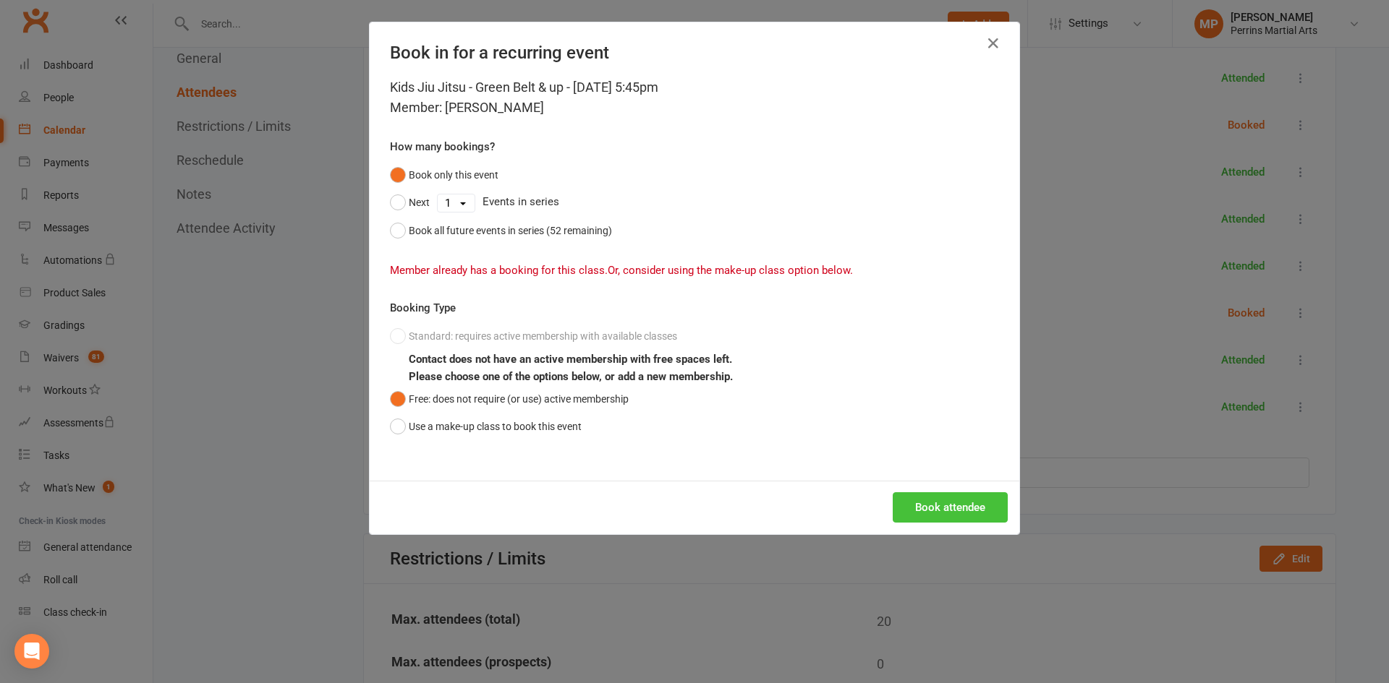
click at [939, 507] on button "Book attendee" at bounding box center [949, 508] width 115 height 30
click at [991, 44] on icon "button" at bounding box center [992, 43] width 17 height 17
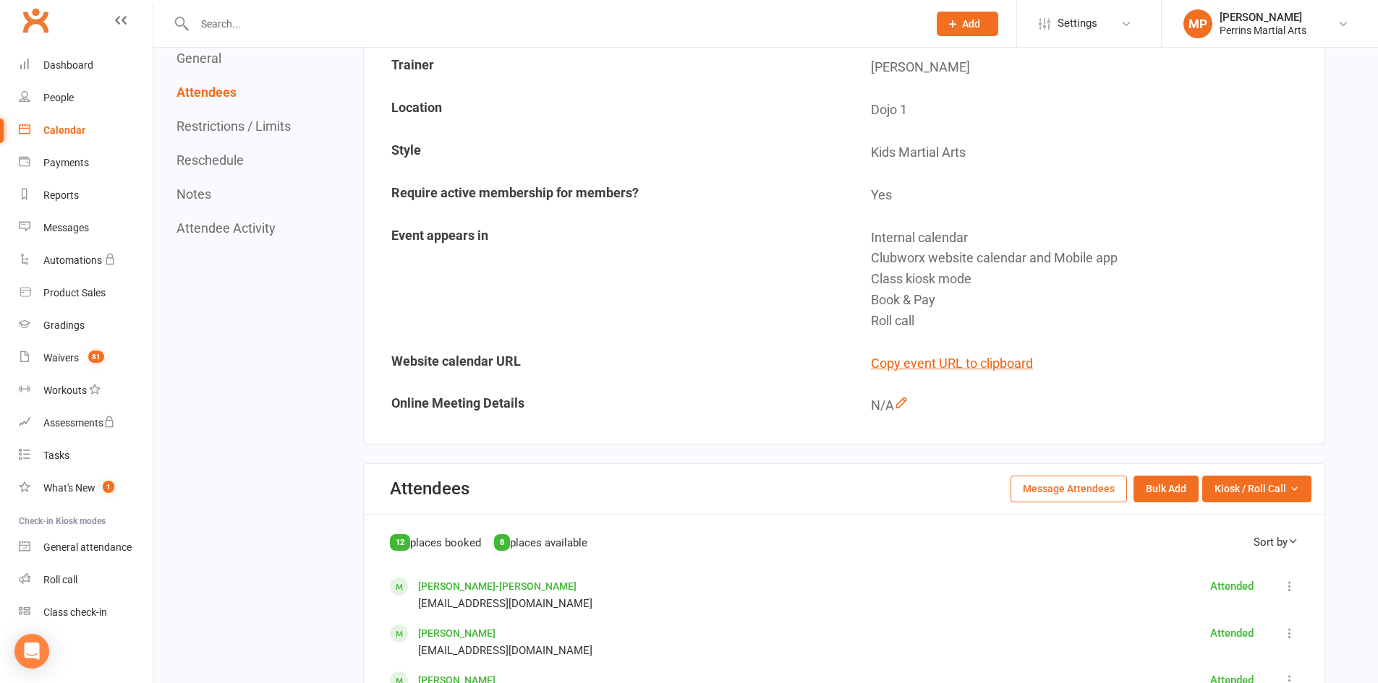
scroll to position [0, 0]
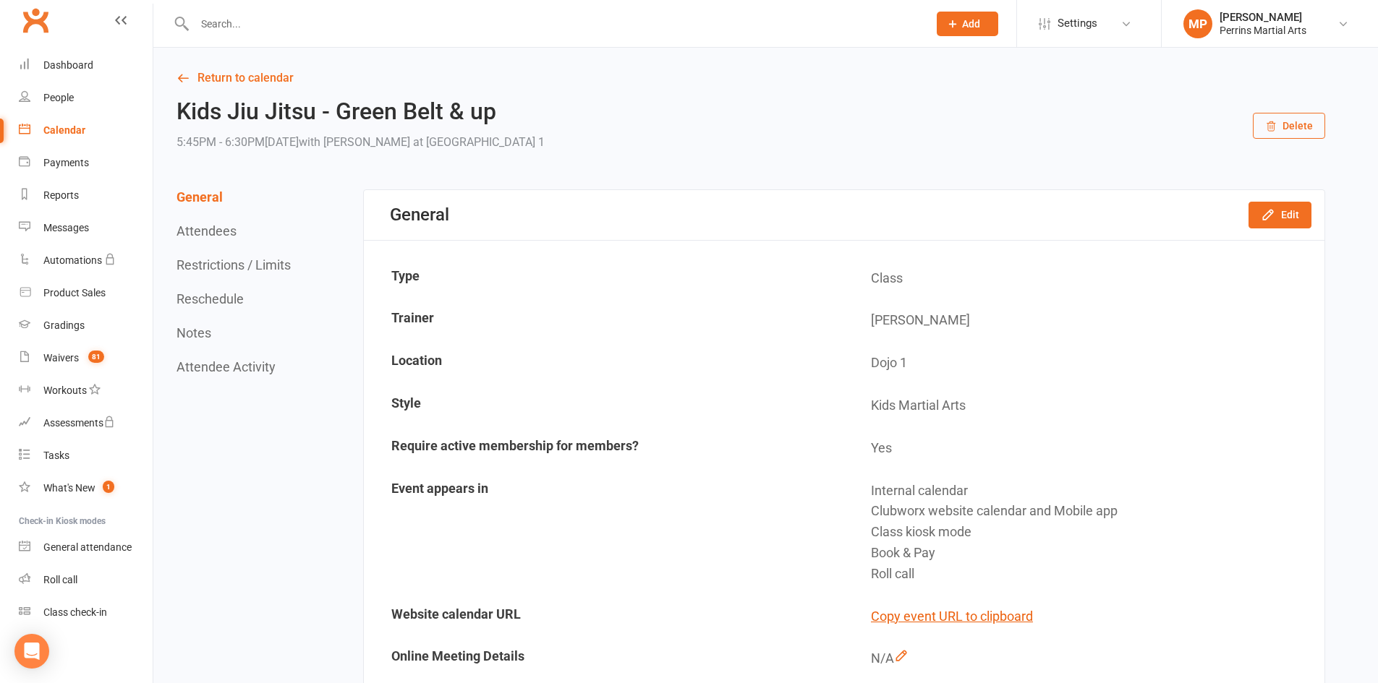
click at [62, 127] on div "Calendar" at bounding box center [64, 130] width 42 height 12
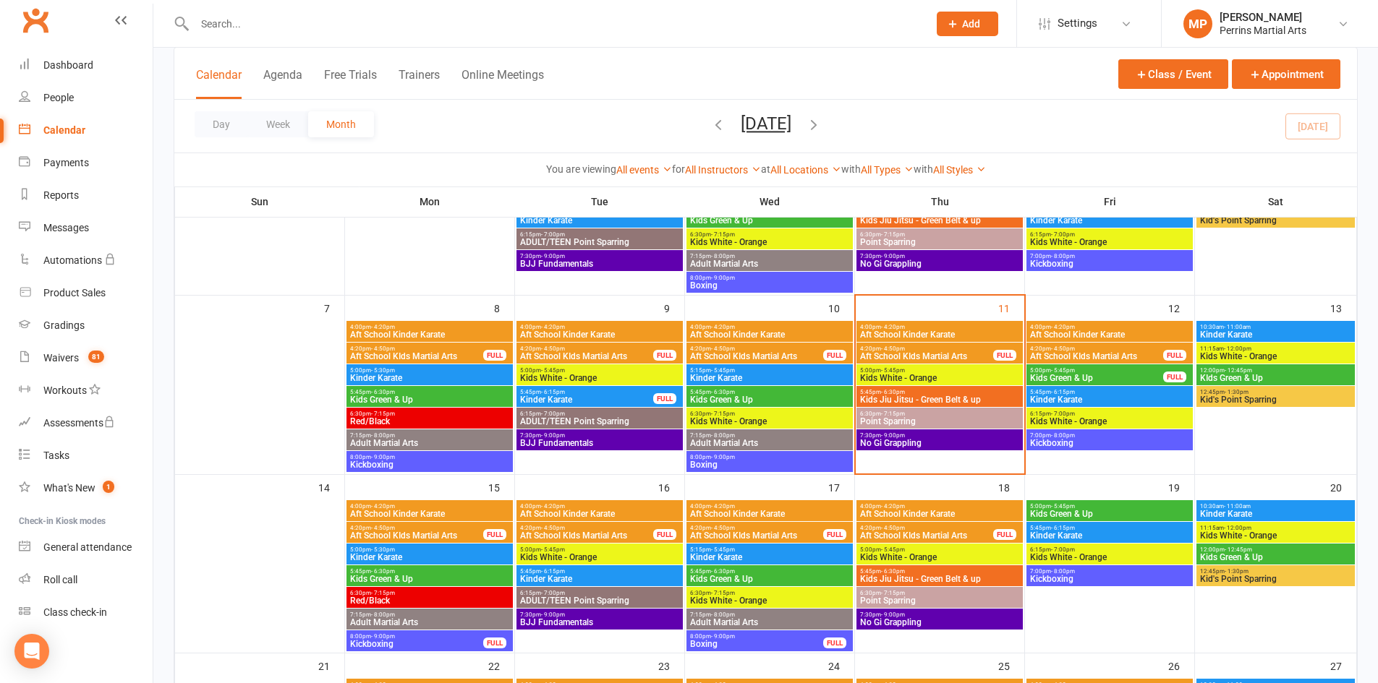
scroll to position [229, 0]
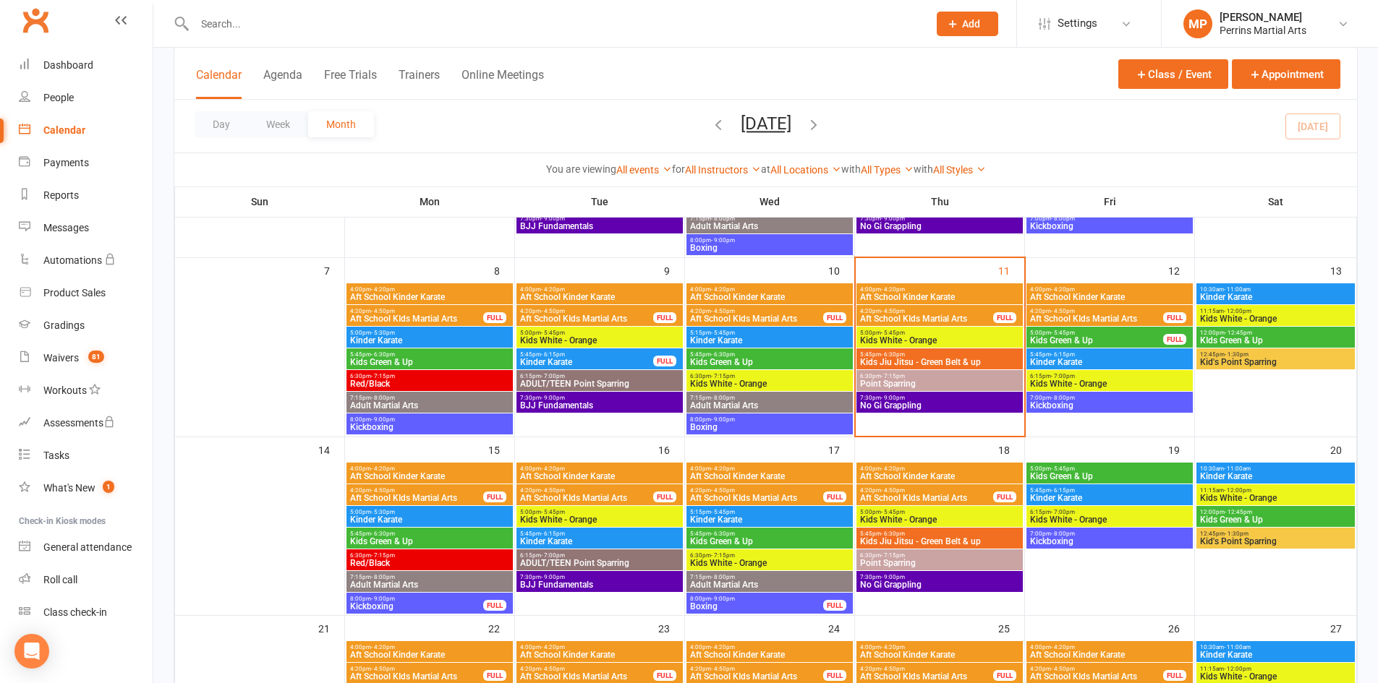
click at [939, 375] on span "6:30pm - 7:15pm" at bounding box center [939, 376] width 161 height 7
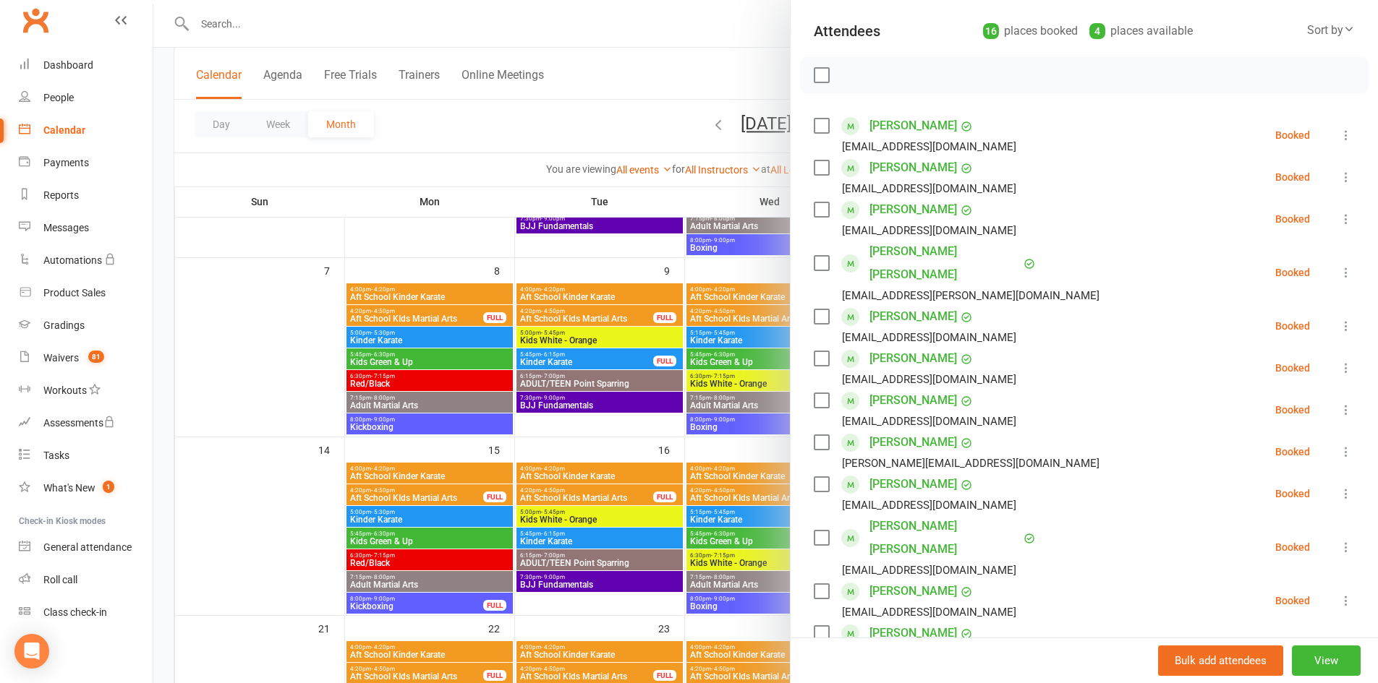
scroll to position [0, 0]
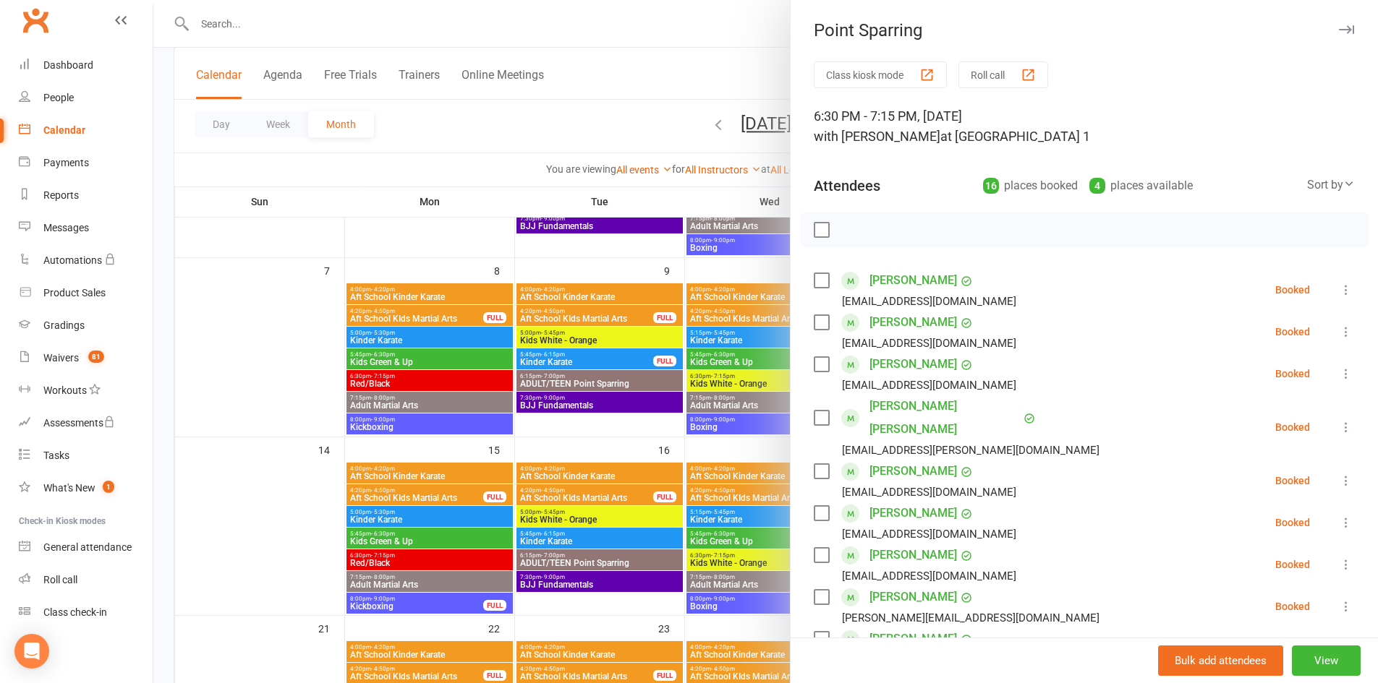
click at [1339, 27] on icon "button" at bounding box center [1346, 29] width 15 height 9
